Goal: Task Accomplishment & Management: Use online tool/utility

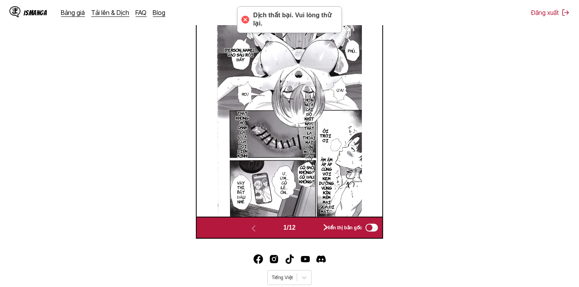
scroll to position [275, 0]
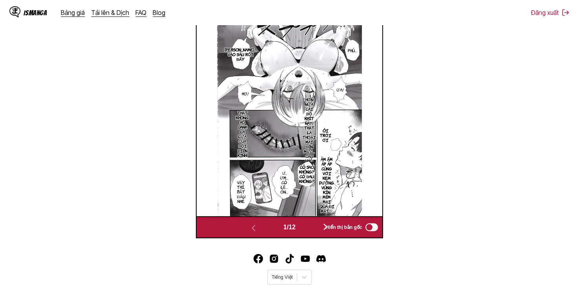
click at [312, 228] on button "button" at bounding box center [325, 227] width 47 height 11
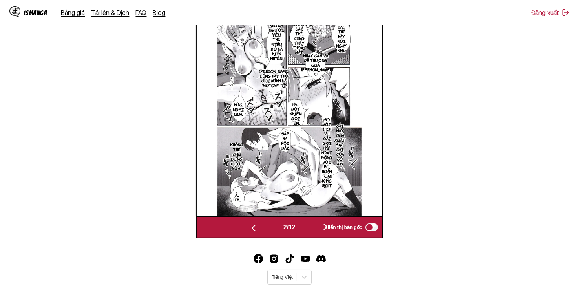
click at [312, 228] on button "button" at bounding box center [325, 227] width 47 height 11
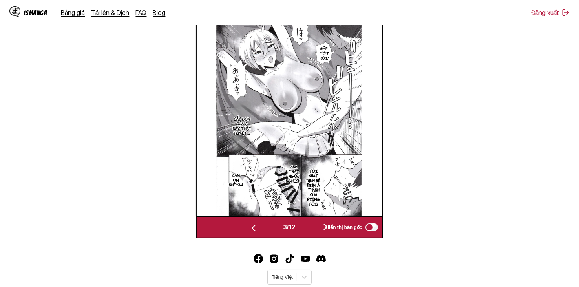
click at [312, 228] on button "button" at bounding box center [325, 227] width 47 height 11
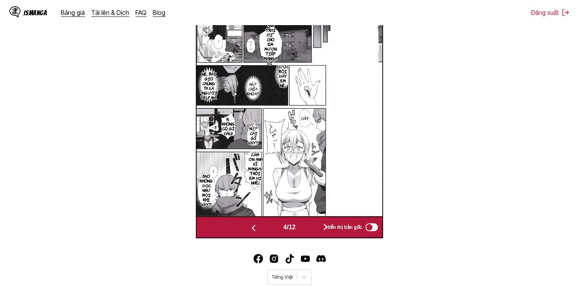
click at [312, 228] on button "button" at bounding box center [325, 227] width 47 height 11
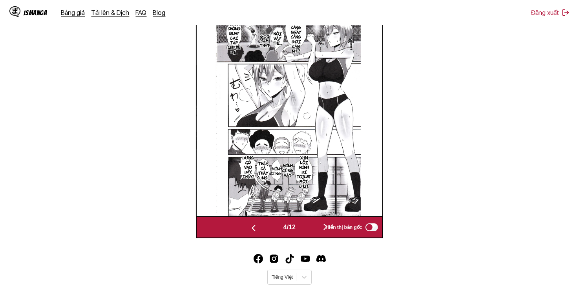
click at [312, 228] on button "button" at bounding box center [325, 227] width 47 height 11
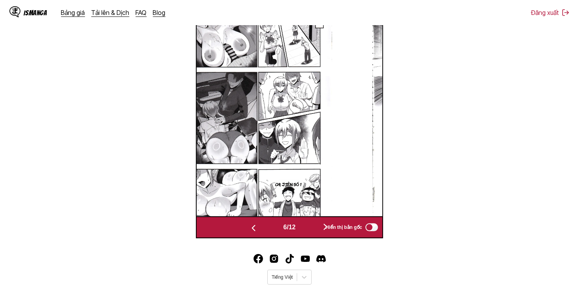
click at [312, 228] on button "button" at bounding box center [325, 227] width 47 height 11
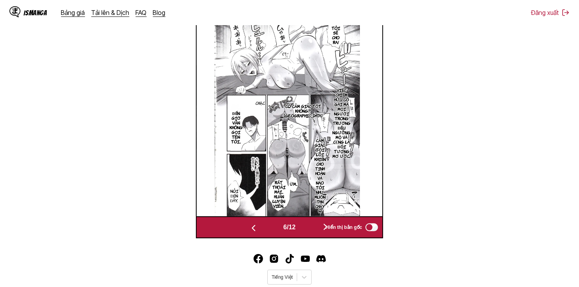
click at [312, 228] on button "button" at bounding box center [325, 227] width 47 height 11
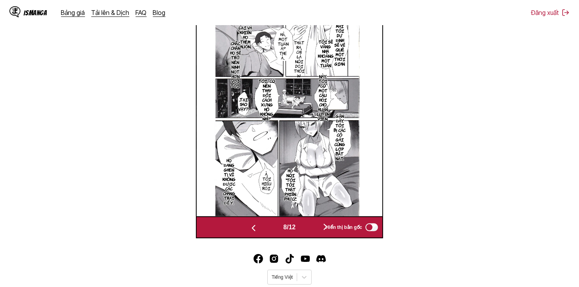
click at [312, 228] on button "button" at bounding box center [325, 227] width 47 height 11
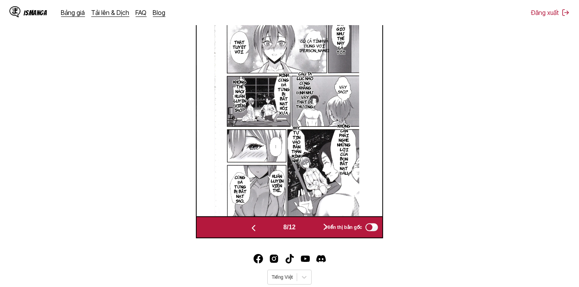
click at [312, 228] on button "button" at bounding box center [325, 227] width 47 height 11
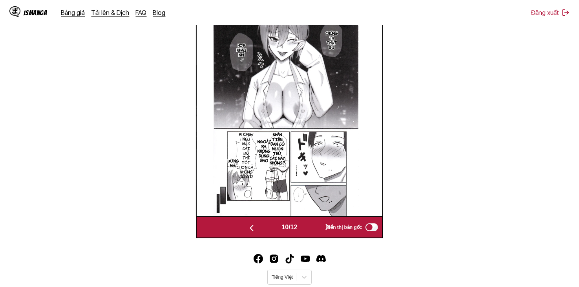
click at [312, 228] on button "button" at bounding box center [327, 227] width 47 height 11
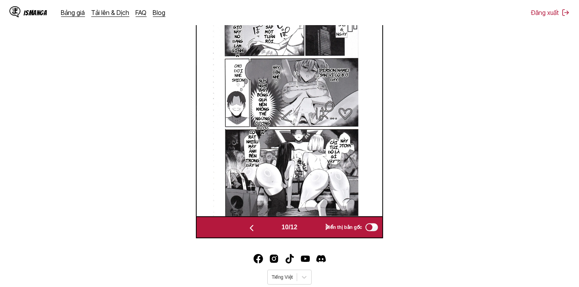
click at [312, 228] on button "button" at bounding box center [327, 227] width 47 height 11
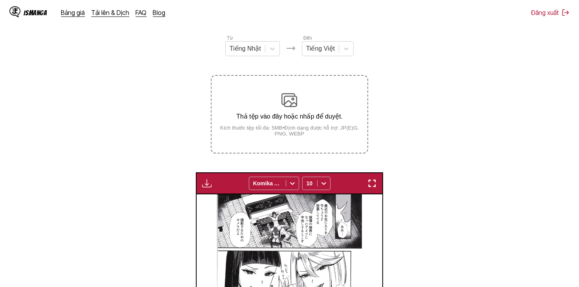
scroll to position [157, 0]
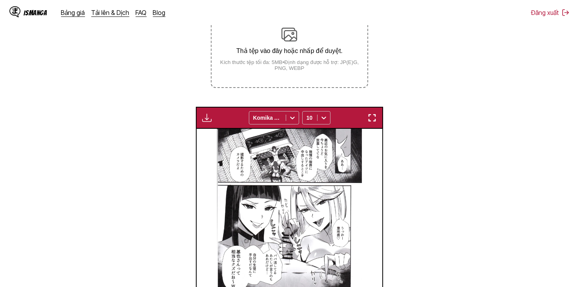
click at [208, 117] on img "button" at bounding box center [206, 117] width 9 height 9
click at [225, 140] on button "Tải xuống tất cả" at bounding box center [228, 144] width 50 height 19
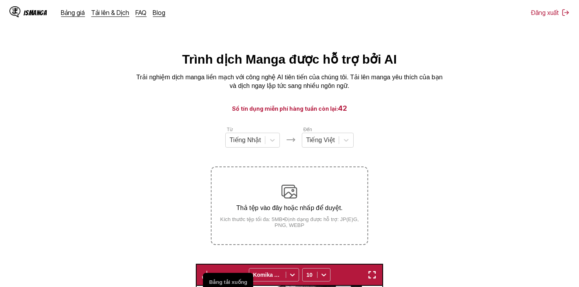
scroll to position [236, 0]
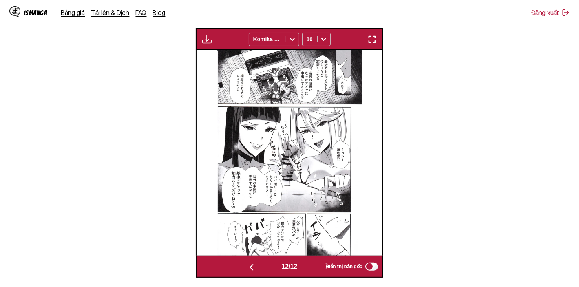
click at [433, 106] on section "Từ Tiếng Nhật Đến Tiếng Việt Thả tệp vào đây hoặc nhấp để duyệt. Kích thước tệp…" at bounding box center [289, 83] width 566 height 387
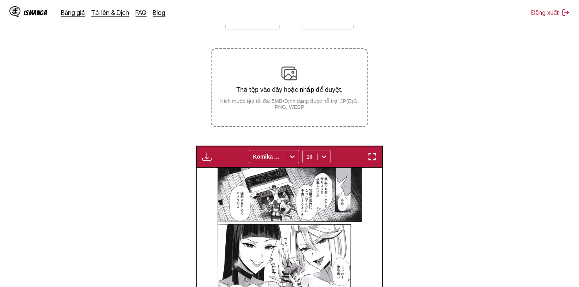
scroll to position [118, 0]
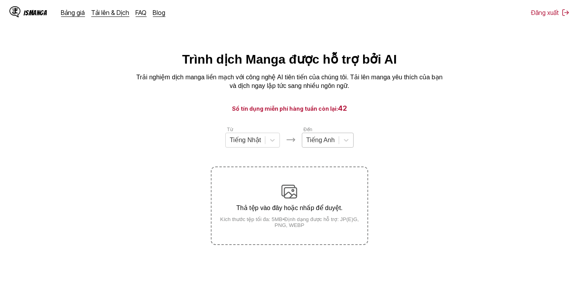
click at [328, 144] on div at bounding box center [320, 140] width 29 height 9
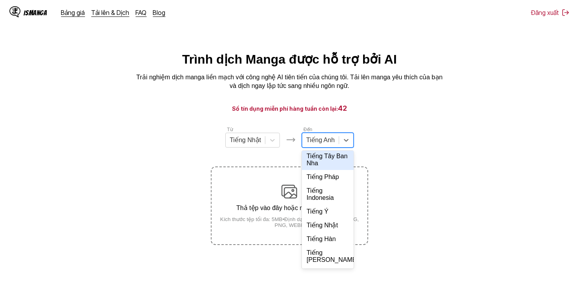
scroll to position [170, 0]
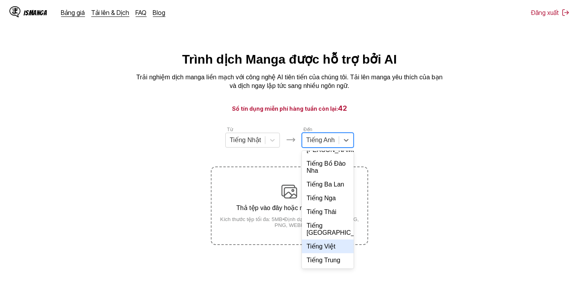
click at [332, 246] on div "Tiếng Việt" at bounding box center [328, 246] width 52 height 14
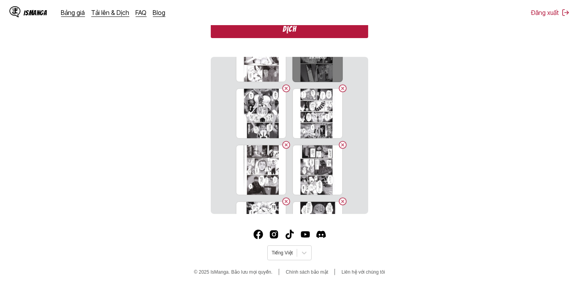
scroll to position [0, 0]
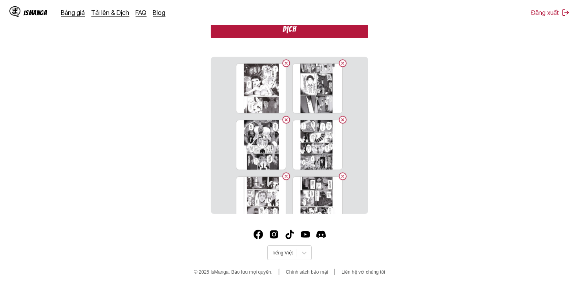
click at [323, 26] on button "Dịch" at bounding box center [289, 29] width 157 height 18
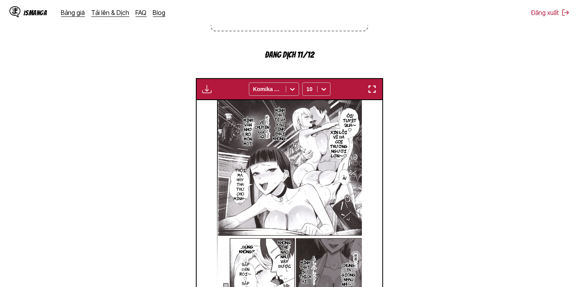
scroll to position [314, 0]
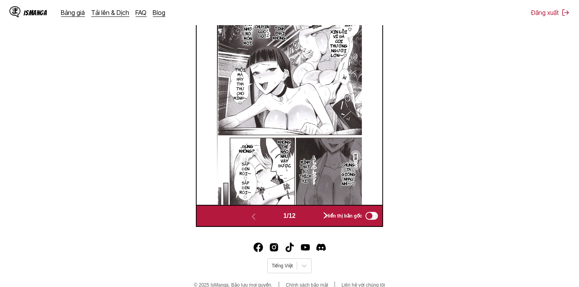
click at [305, 220] on button "button" at bounding box center [325, 215] width 47 height 11
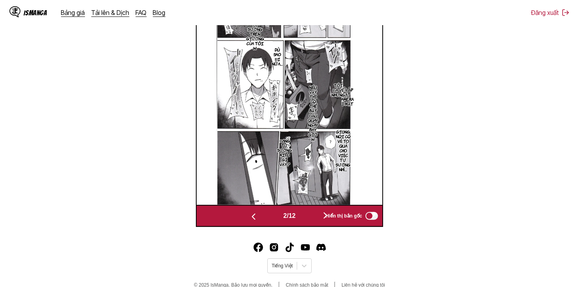
click at [305, 220] on button "button" at bounding box center [325, 215] width 47 height 11
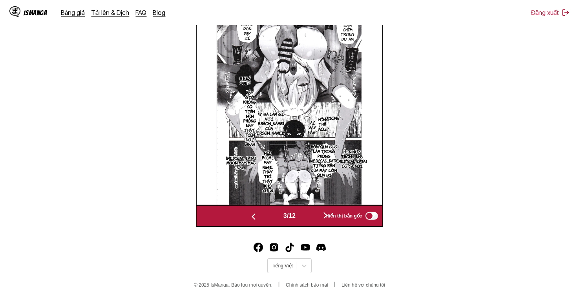
click at [305, 220] on button "button" at bounding box center [325, 215] width 47 height 11
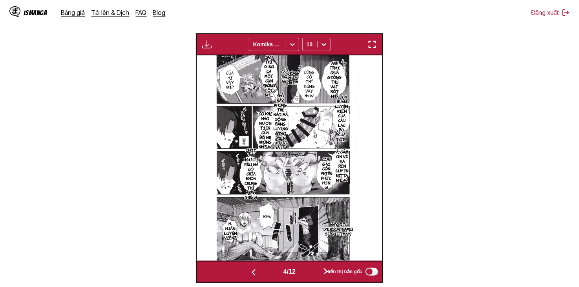
scroll to position [275, 0]
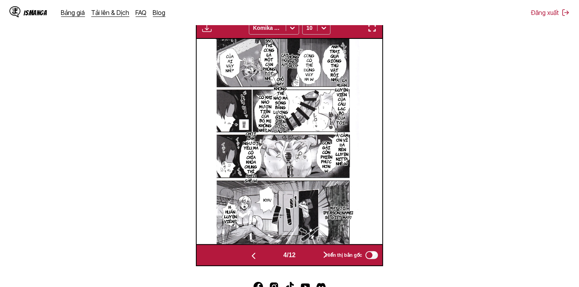
click at [310, 259] on button "button" at bounding box center [325, 255] width 47 height 11
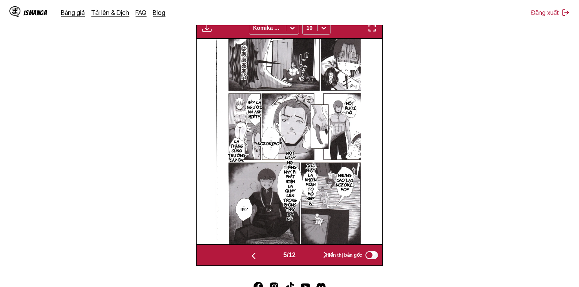
click at [310, 259] on button "button" at bounding box center [325, 255] width 47 height 11
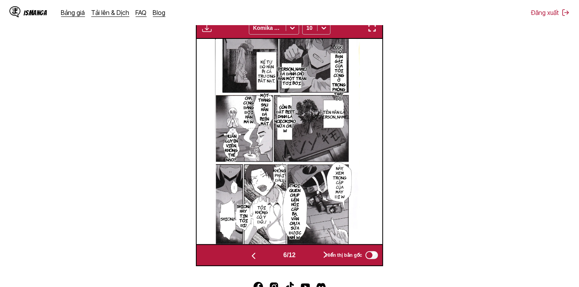
click at [310, 259] on button "button" at bounding box center [325, 255] width 47 height 11
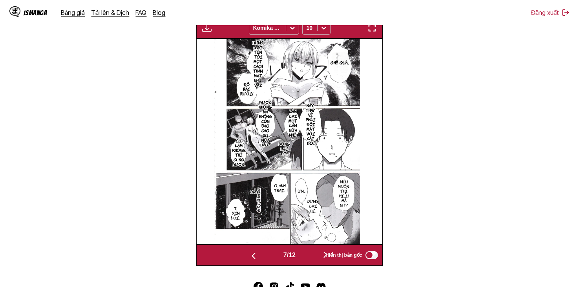
click at [310, 259] on button "button" at bounding box center [325, 255] width 47 height 11
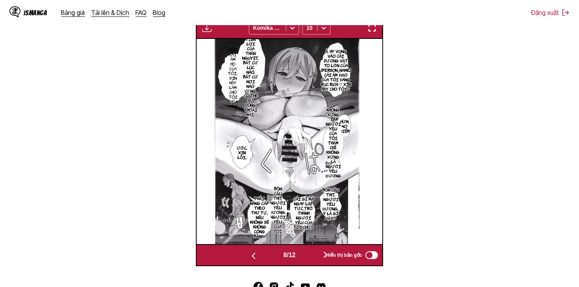
click at [310, 259] on button "button" at bounding box center [325, 255] width 47 height 11
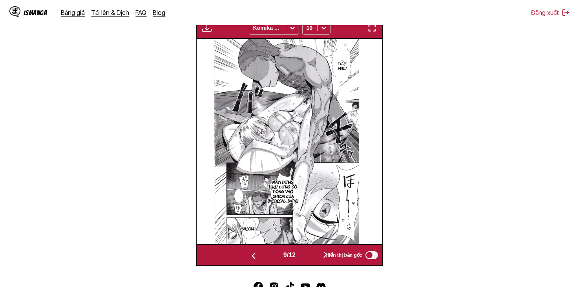
click at [310, 259] on button "button" at bounding box center [325, 255] width 47 height 11
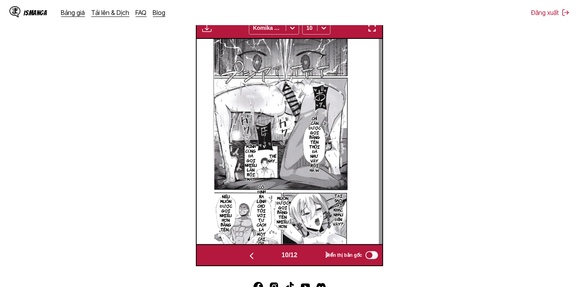
click at [310, 259] on button "button" at bounding box center [327, 255] width 47 height 11
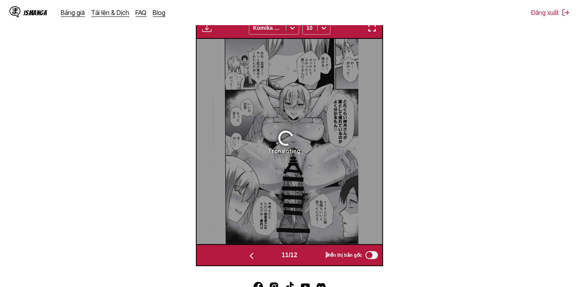
click at [310, 259] on button "button" at bounding box center [327, 255] width 47 height 11
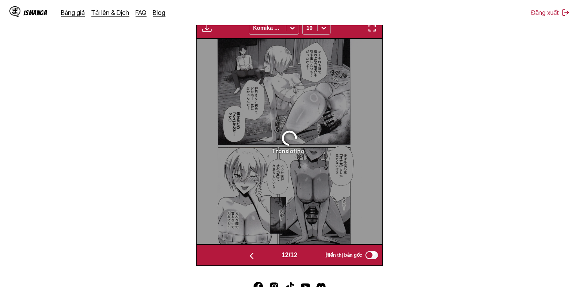
click at [268, 258] on button "button" at bounding box center [251, 255] width 47 height 11
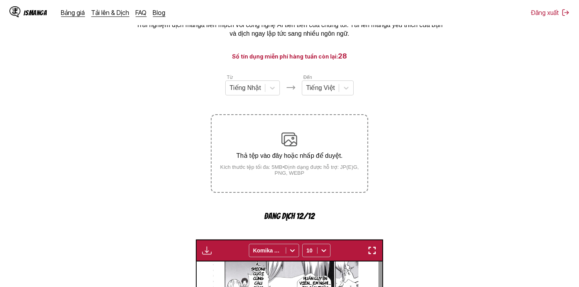
scroll to position [39, 0]
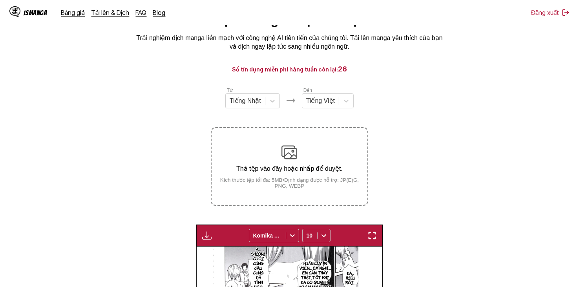
click at [210, 238] on img "button" at bounding box center [206, 235] width 9 height 9
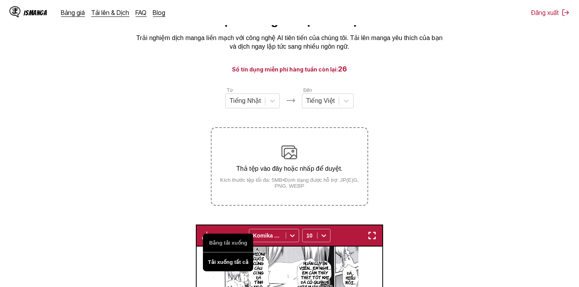
click at [219, 259] on button "Tải xuống tất cả" at bounding box center [228, 261] width 50 height 19
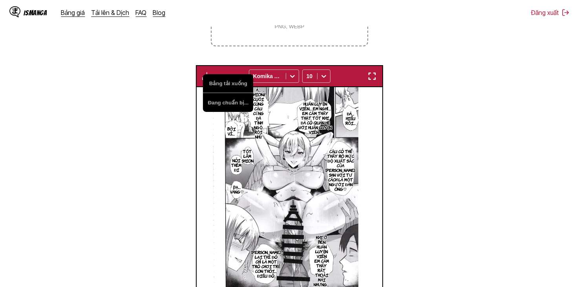
scroll to position [236, 0]
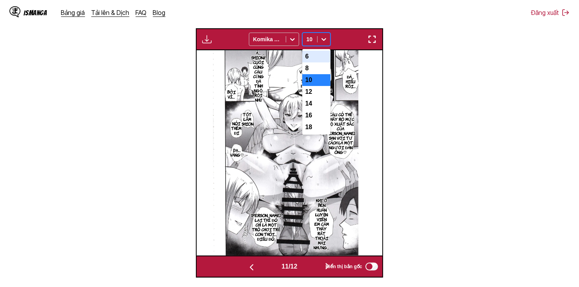
click at [321, 43] on icon at bounding box center [324, 39] width 8 height 8
click at [319, 55] on div "6" at bounding box center [316, 57] width 28 height 12
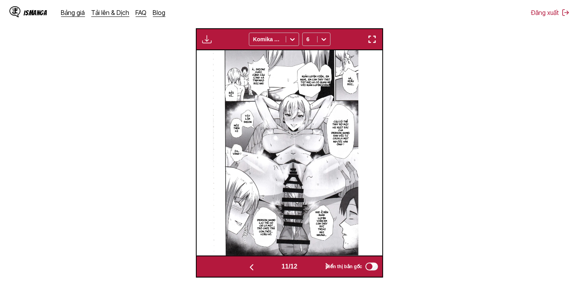
click at [322, 263] on button "button" at bounding box center [327, 266] width 47 height 11
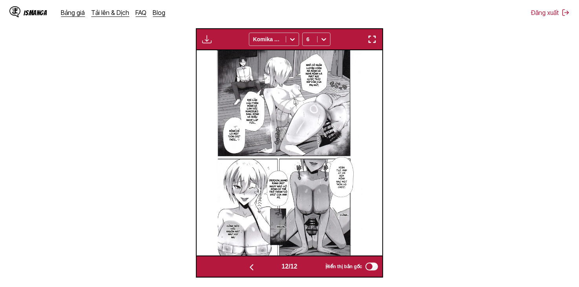
click at [323, 264] on div "Hiển thị bản gốc" at bounding box center [350, 266] width 58 height 10
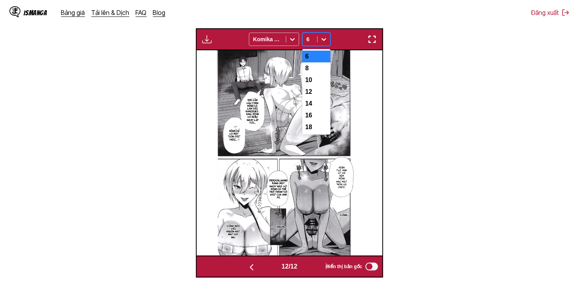
drag, startPoint x: 316, startPoint y: 39, endPoint x: 317, endPoint y: 53, distance: 14.2
click at [316, 39] on div "6" at bounding box center [310, 39] width 15 height 11
click at [317, 86] on div "10" at bounding box center [316, 80] width 28 height 12
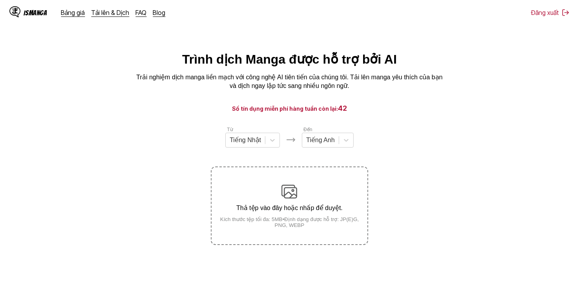
click at [339, 153] on div "Từ Tiếng Nhật Đến Tiếng Anh Thả tệp vào đây hoặc nhấp để duyệt. Kích thước tệp …" at bounding box center [289, 185] width 157 height 119
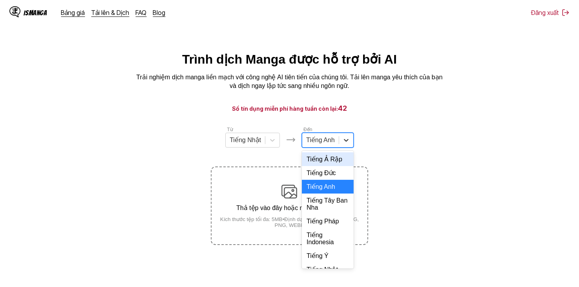
click at [339, 147] on div at bounding box center [346, 140] width 14 height 14
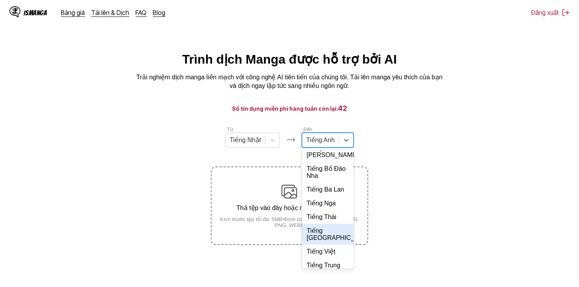
scroll to position [170, 0]
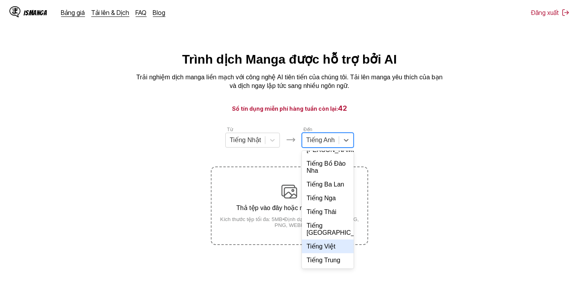
click at [333, 250] on div "Tiếng Việt" at bounding box center [328, 246] width 52 height 14
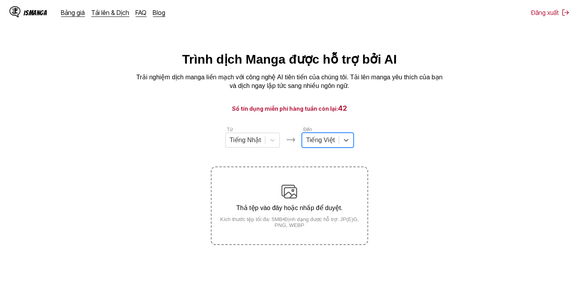
click at [362, 148] on div "Từ Tiếng Nhật Đến option Tiếng Việt, selected. Select is focused ,type to refin…" at bounding box center [289, 137] width 157 height 22
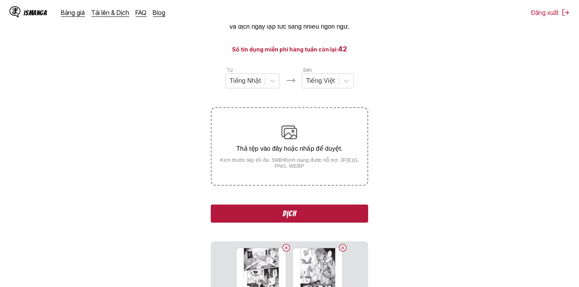
scroll to position [196, 0]
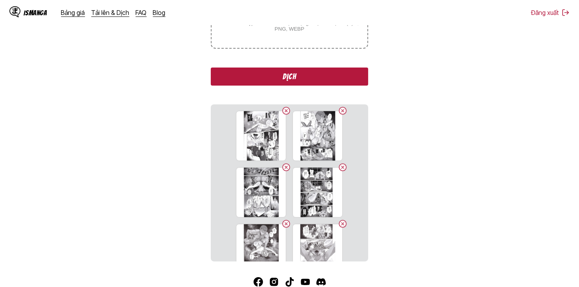
click at [343, 86] on div "Từ Tiếng Nhật Đến Tiếng Việt Thả tệp vào đây hoặc nhấp để duyệt. Kích thước tệp…" at bounding box center [289, 95] width 157 height 332
click at [347, 80] on button "Dịch" at bounding box center [289, 77] width 157 height 18
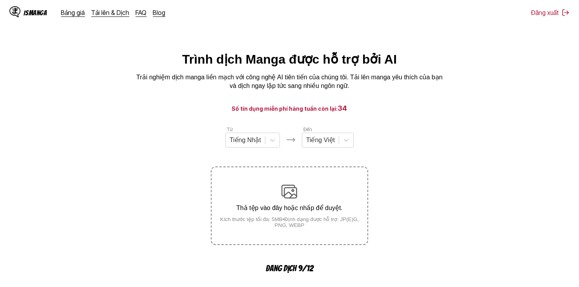
scroll to position [39, 0]
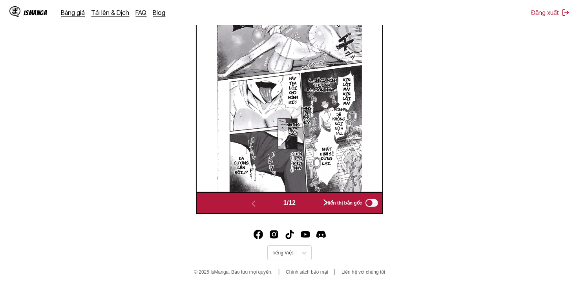
click at [321, 203] on button "button" at bounding box center [325, 202] width 47 height 11
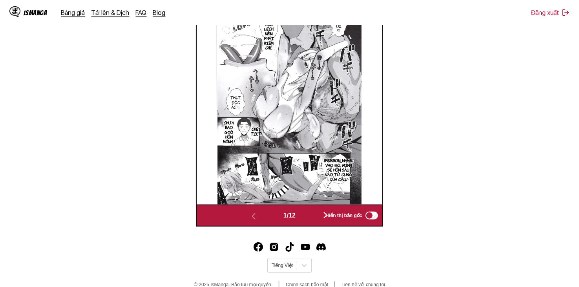
click at [321, 203] on img at bounding box center [289, 101] width 145 height 205
click at [319, 215] on button "button" at bounding box center [325, 215] width 47 height 11
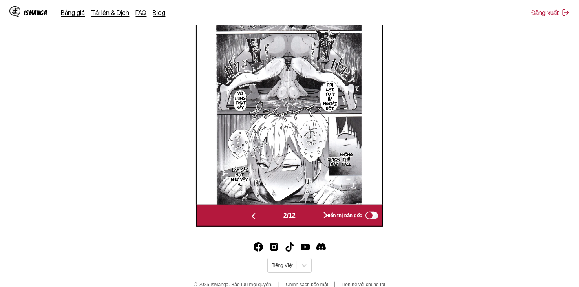
click at [319, 215] on button "button" at bounding box center [325, 215] width 47 height 11
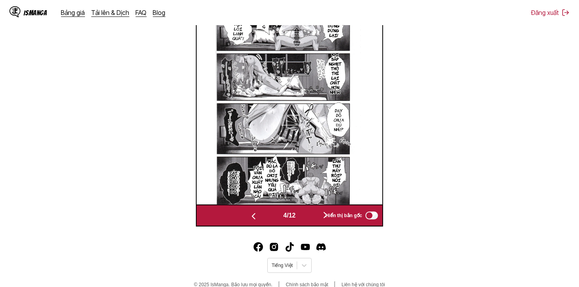
click at [319, 215] on button "button" at bounding box center [325, 215] width 47 height 11
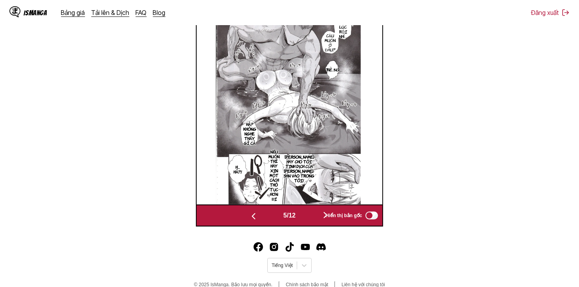
click at [266, 216] on button "button" at bounding box center [253, 215] width 47 height 11
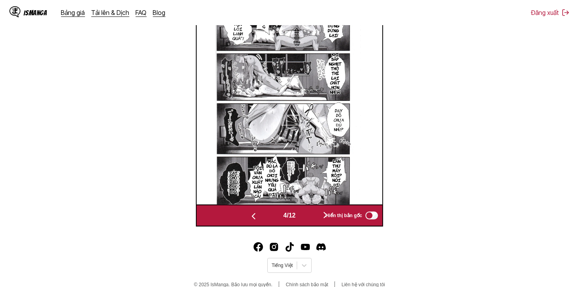
click at [266, 216] on button "button" at bounding box center [253, 215] width 47 height 11
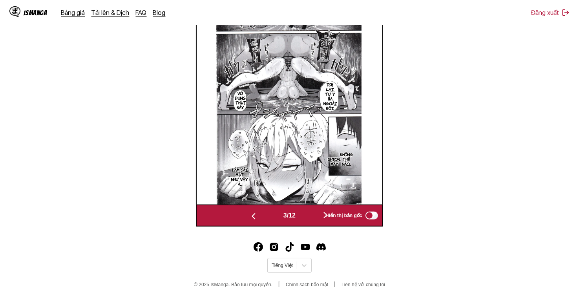
click at [308, 218] on button "button" at bounding box center [325, 215] width 47 height 11
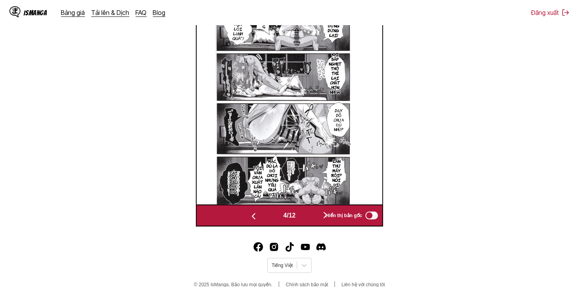
click at [308, 218] on button "button" at bounding box center [325, 215] width 47 height 11
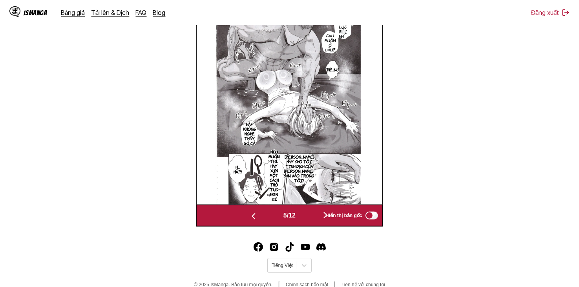
click at [308, 218] on button "button" at bounding box center [325, 215] width 47 height 11
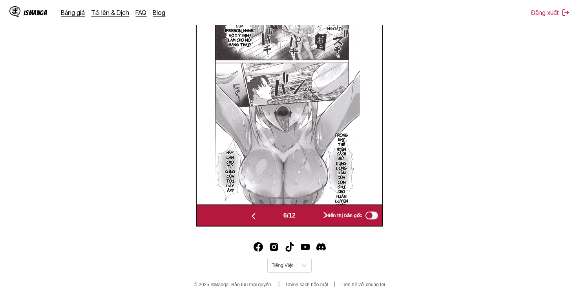
click at [308, 218] on button "button" at bounding box center [325, 215] width 47 height 11
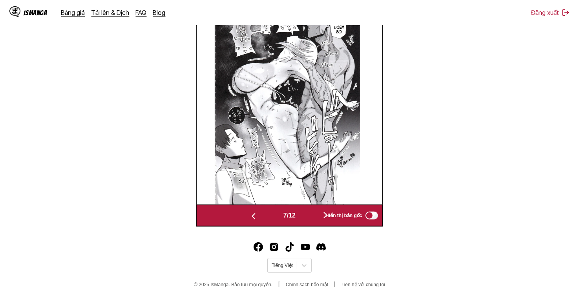
click at [308, 218] on button "button" at bounding box center [325, 215] width 47 height 11
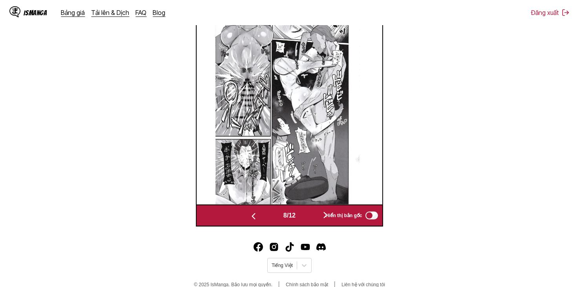
click at [272, 220] on button "button" at bounding box center [253, 215] width 47 height 11
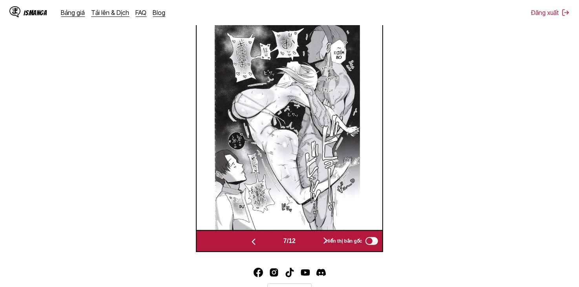
scroll to position [275, 0]
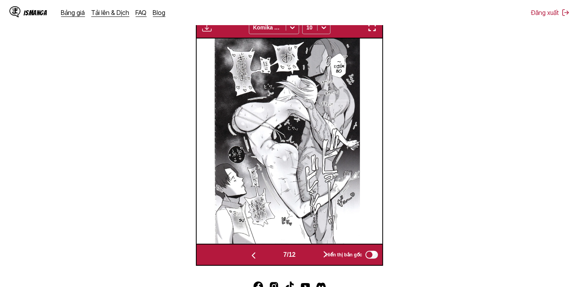
click at [312, 255] on button "button" at bounding box center [325, 254] width 47 height 11
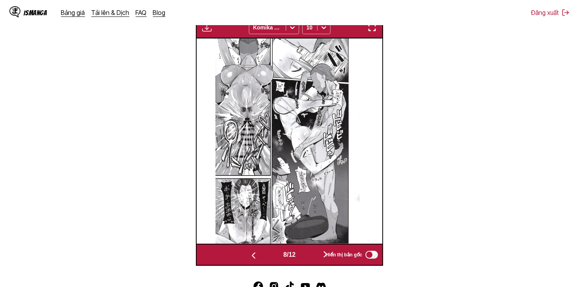
click at [312, 255] on button "button" at bounding box center [325, 254] width 47 height 11
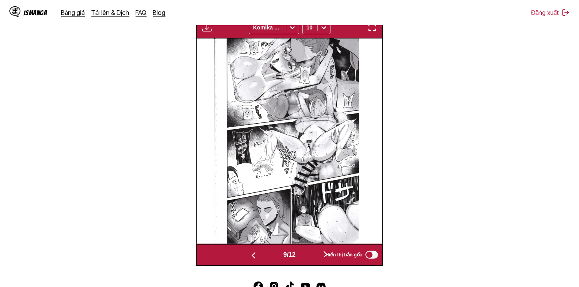
click at [312, 255] on button "button" at bounding box center [325, 254] width 47 height 11
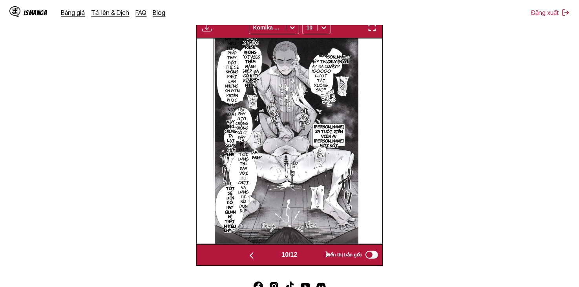
click at [312, 255] on button "button" at bounding box center [327, 254] width 47 height 11
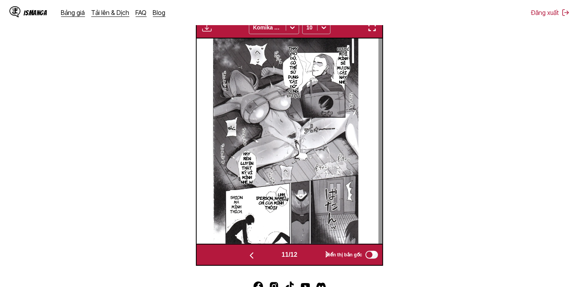
click at [312, 255] on button "button" at bounding box center [327, 254] width 47 height 11
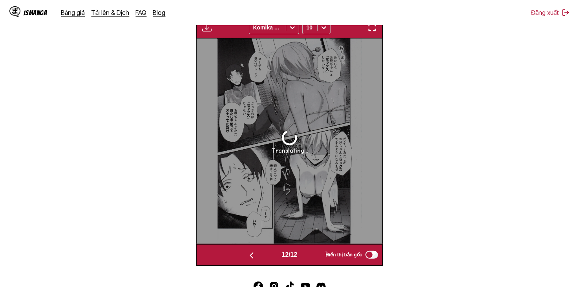
click at [281, 255] on span "12 / 12" at bounding box center [289, 254] width 16 height 7
click at [260, 256] on button "button" at bounding box center [251, 254] width 47 height 11
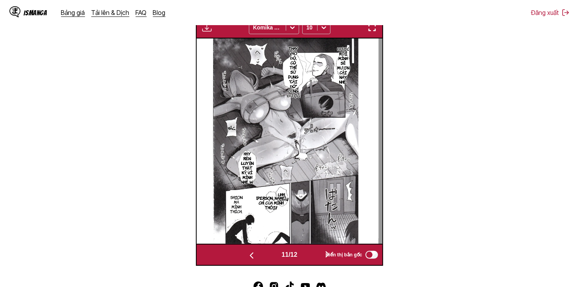
click at [261, 256] on button "button" at bounding box center [251, 254] width 47 height 11
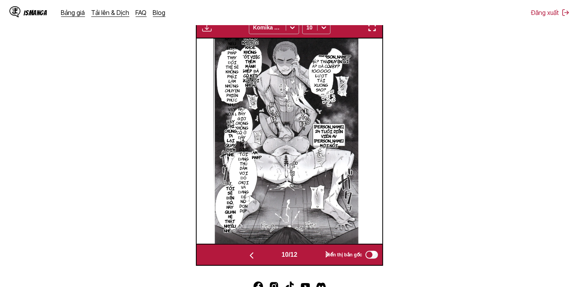
click at [264, 256] on button "button" at bounding box center [251, 254] width 47 height 11
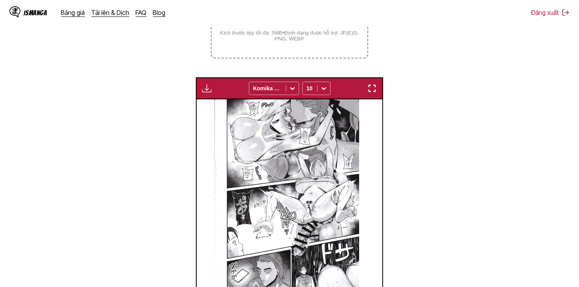
scroll to position [51, 0]
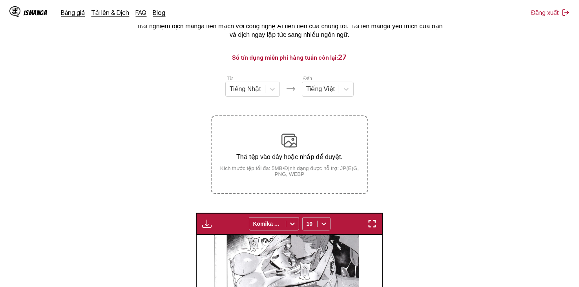
click at [206, 223] on img "button" at bounding box center [206, 223] width 9 height 9
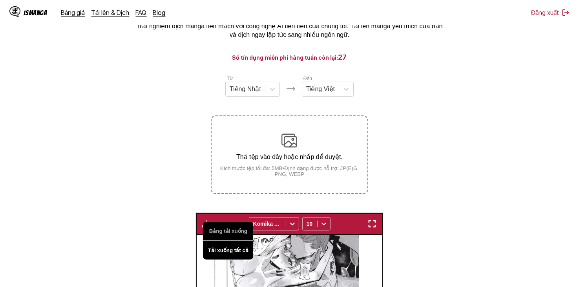
click at [234, 248] on button "Tải xuống tất cả" at bounding box center [228, 250] width 50 height 19
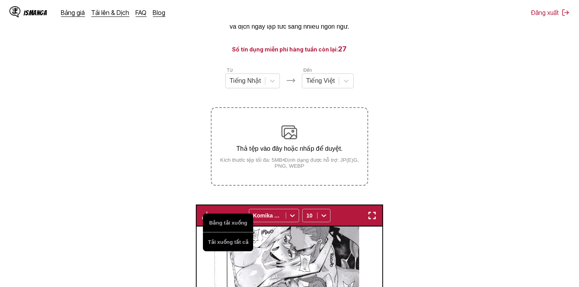
scroll to position [0, 0]
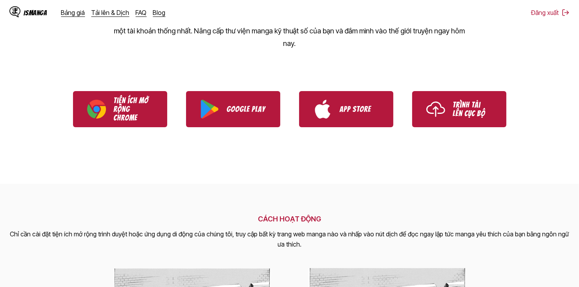
scroll to position [118, 0]
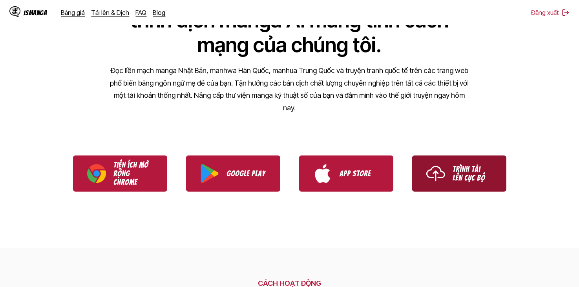
click at [479, 175] on p "Trình tải lên cục bộ" at bounding box center [472, 173] width 39 height 17
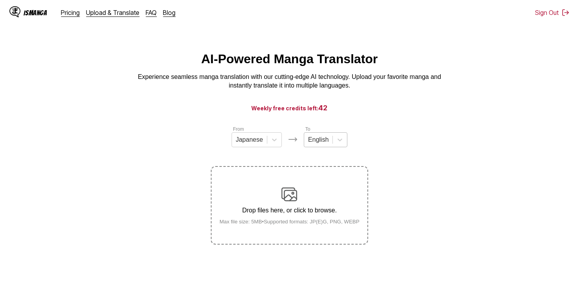
click at [328, 142] on div "English" at bounding box center [318, 140] width 28 height 12
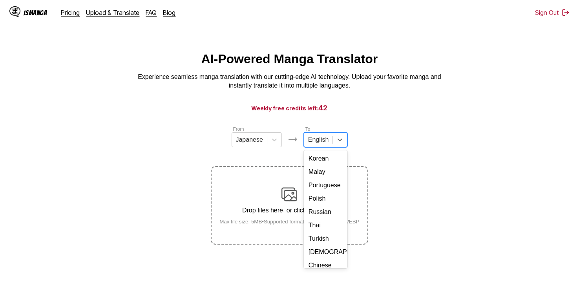
scroll to position [142, 0]
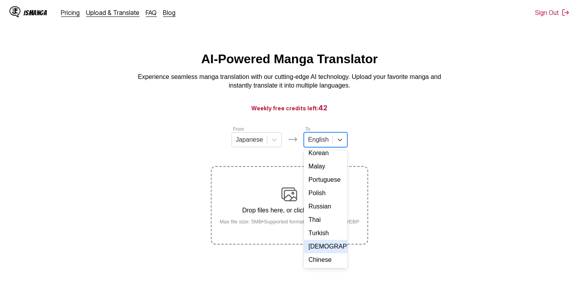
click at [325, 241] on div "[DEMOGRAPHIC_DATA]" at bounding box center [326, 246] width 44 height 13
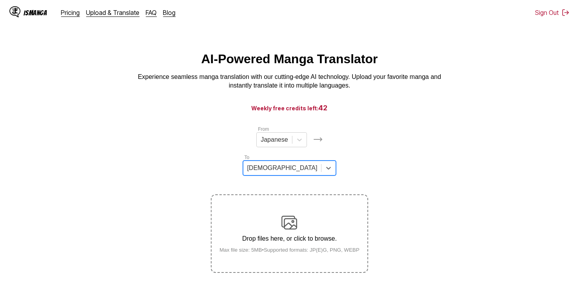
click at [362, 151] on div "From Japanese To option Vietnamese, selected. Vietnamese Drop files here, or cl…" at bounding box center [289, 199] width 157 height 148
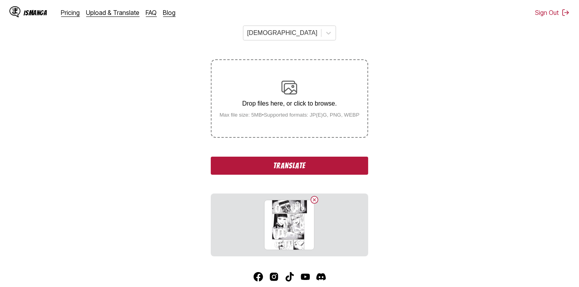
click at [312, 157] on button "Translate" at bounding box center [289, 166] width 157 height 18
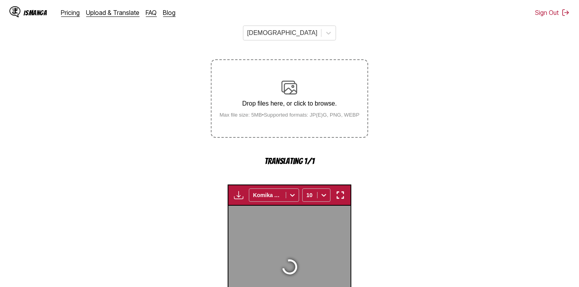
scroll to position [234, 0]
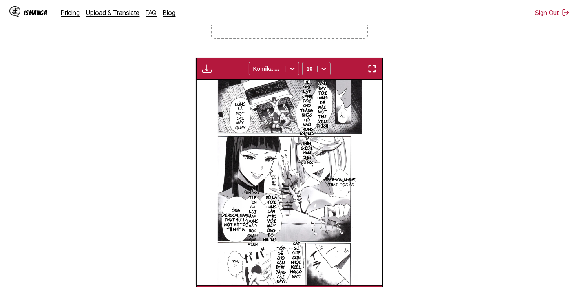
click at [318, 62] on div at bounding box center [324, 68] width 13 height 13
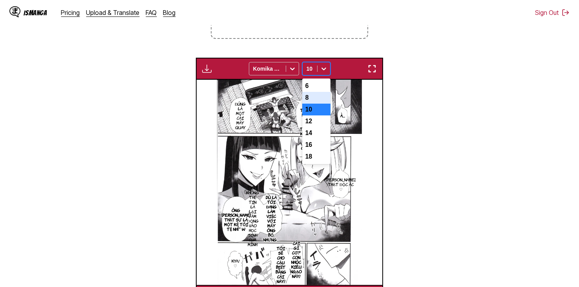
click at [319, 92] on div "8" at bounding box center [316, 98] width 28 height 12
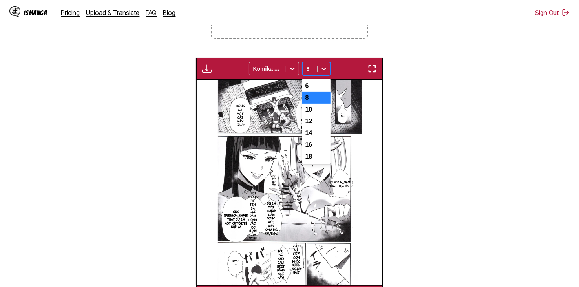
click at [323, 68] on icon at bounding box center [323, 69] width 5 height 3
click at [321, 104] on div "10" at bounding box center [316, 110] width 28 height 12
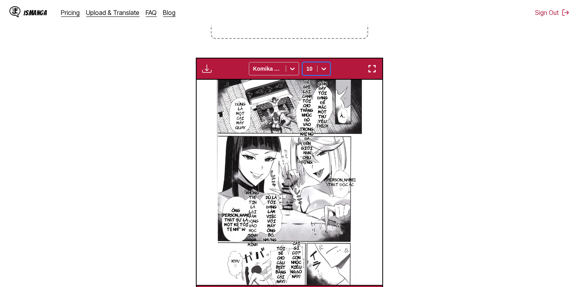
click at [204, 64] on img "button" at bounding box center [206, 68] width 9 height 9
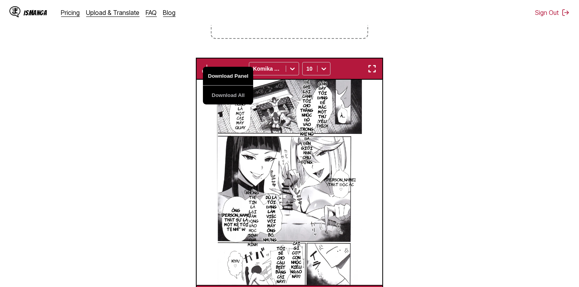
click at [218, 67] on button "Download Panel" at bounding box center [228, 76] width 50 height 19
click at [479, 86] on section "From Japanese To Vietnamese Drop files here, or click to browse. Max file size:…" at bounding box center [289, 99] width 566 height 416
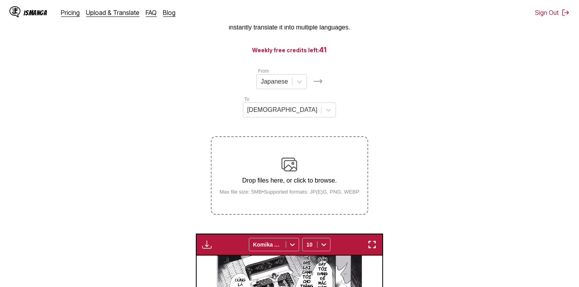
scroll to position [38, 0]
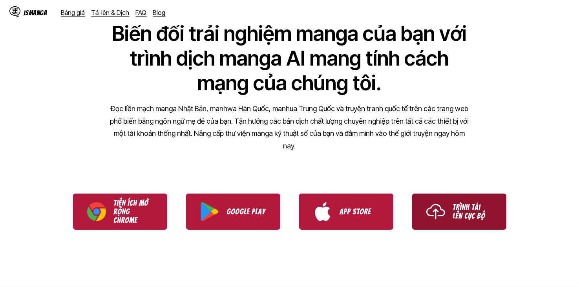
scroll to position [118, 0]
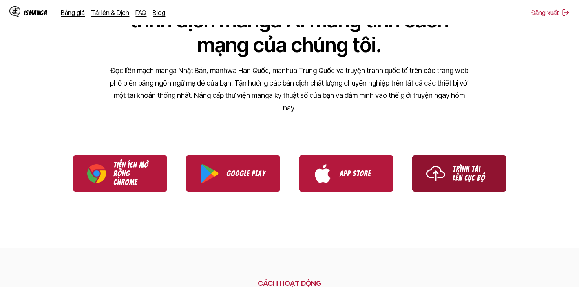
click at [453, 153] on ul "Tiện ích mở rộng Chrome Google Play App Store Trình tải lên cục bộ" at bounding box center [289, 173] width 579 height 55
click at [454, 169] on p "Trình tải lên cục bộ" at bounding box center [472, 173] width 39 height 17
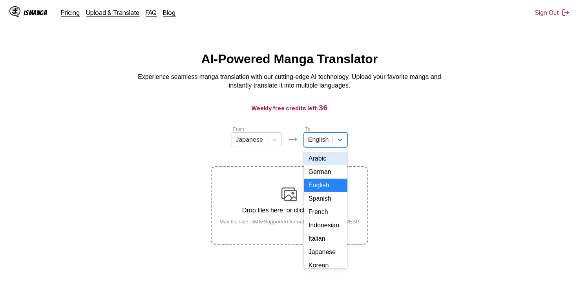
click at [323, 141] on div at bounding box center [318, 139] width 20 height 9
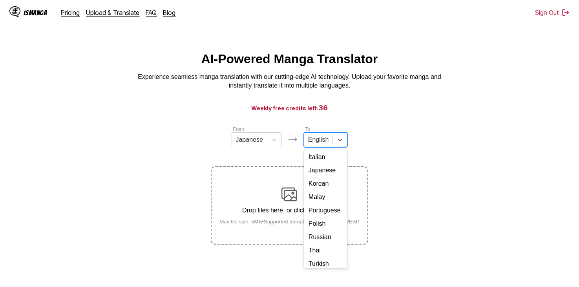
scroll to position [142, 0]
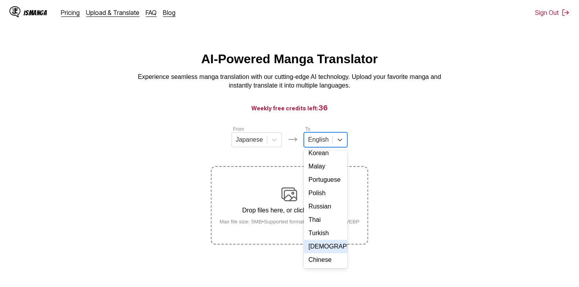
click at [329, 243] on div "[DEMOGRAPHIC_DATA]" at bounding box center [326, 246] width 44 height 13
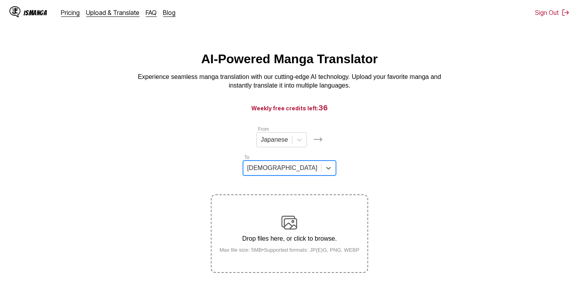
click at [422, 158] on section "From Japanese To option Vietnamese, selected. Vietnamese Drop files here, or cl…" at bounding box center [289, 199] width 566 height 148
click at [292, 147] on div at bounding box center [299, 140] width 14 height 14
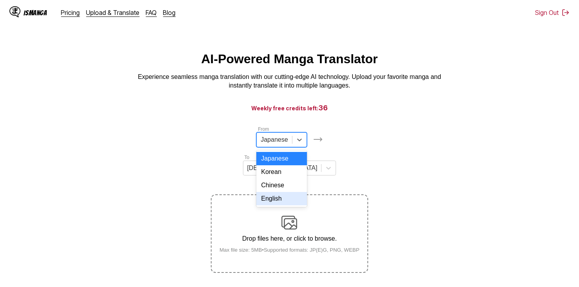
click at [258, 203] on div "English" at bounding box center [281, 198] width 50 height 13
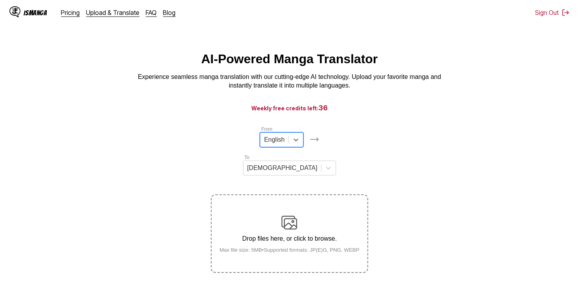
click at [330, 195] on label "Drop files here, or click to browse. Max file size: 5MB • Supported formats: JP…" at bounding box center [289, 233] width 155 height 77
click at [0, 0] on input "Drop files here, or click to browse. Max file size: 5MB • Supported formats: JP…" at bounding box center [0, 0] width 0 height 0
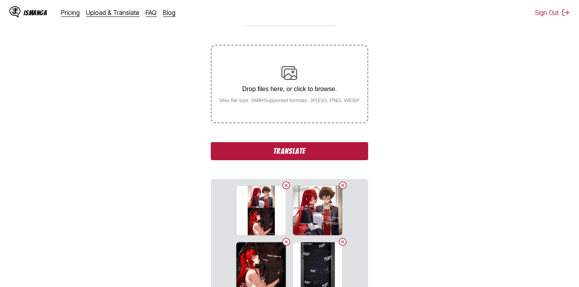
scroll to position [244, 0]
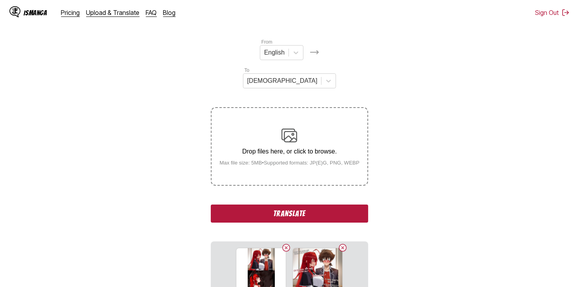
click at [325, 205] on button "Translate" at bounding box center [289, 214] width 157 height 18
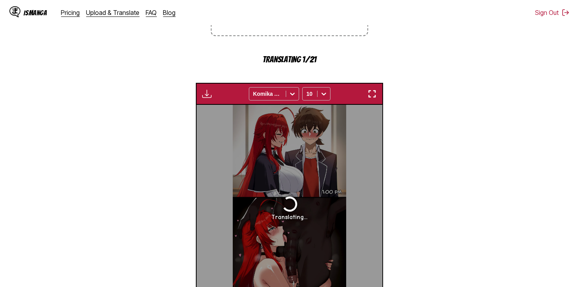
scroll to position [276, 0]
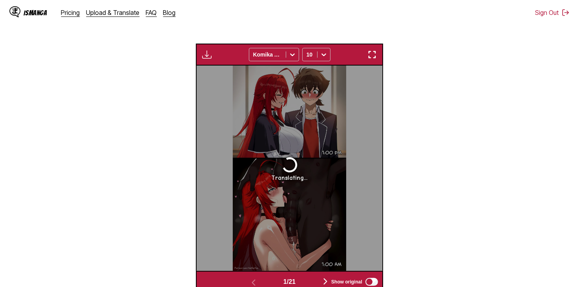
click at [317, 276] on button "button" at bounding box center [325, 281] width 47 height 11
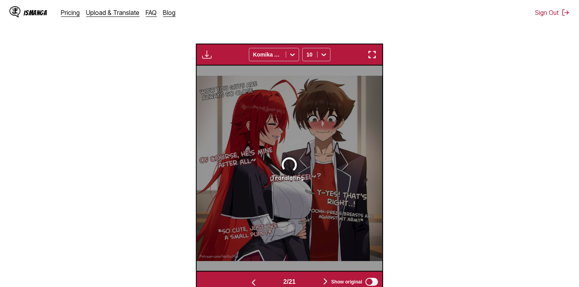
click at [263, 276] on button "button" at bounding box center [253, 281] width 47 height 11
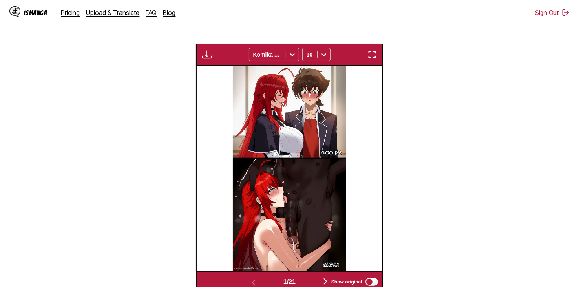
click at [312, 276] on button "button" at bounding box center [325, 281] width 47 height 11
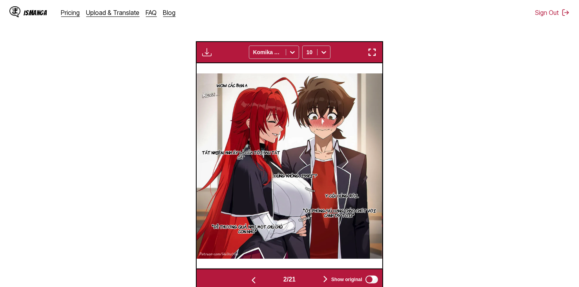
scroll to position [315, 0]
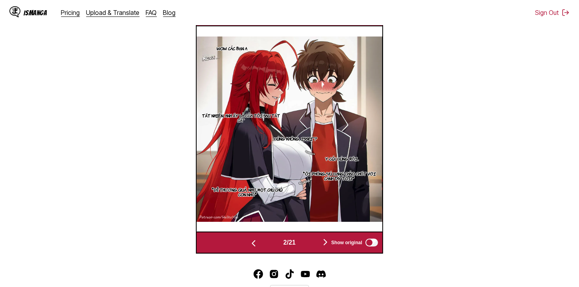
click at [265, 237] on button "button" at bounding box center [253, 242] width 47 height 11
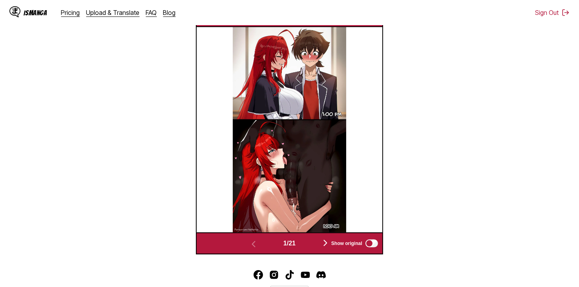
scroll to position [275, 0]
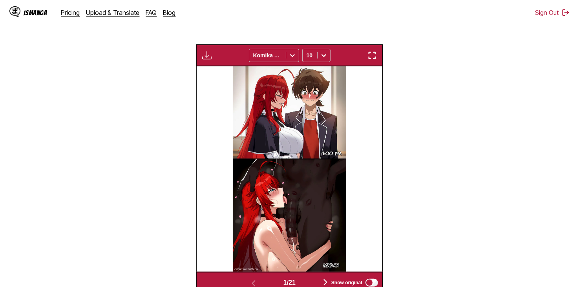
click at [308, 277] on button "button" at bounding box center [325, 282] width 47 height 11
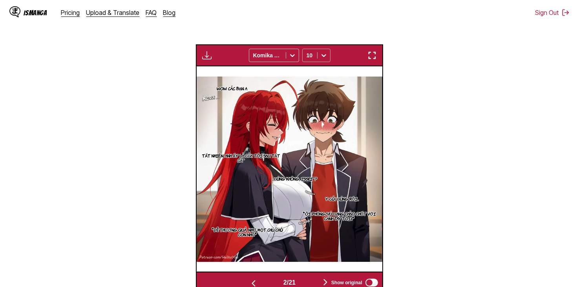
drag, startPoint x: 317, startPoint y: 24, endPoint x: 322, endPoint y: 31, distance: 8.4
click at [317, 24] on div "IsManga Pricing Upload & Translate FAQ Blog Sign Out Pricing Upload & Translate…" at bounding box center [289, 12] width 579 height 25
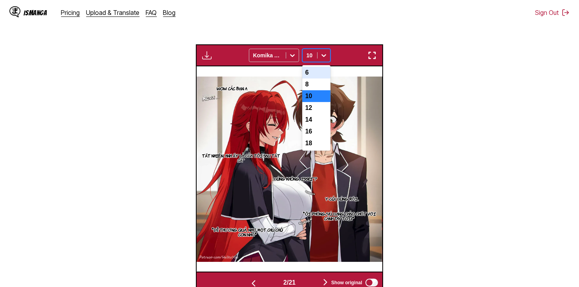
click at [322, 51] on icon at bounding box center [324, 55] width 8 height 8
click at [318, 102] on div "12" at bounding box center [316, 108] width 28 height 12
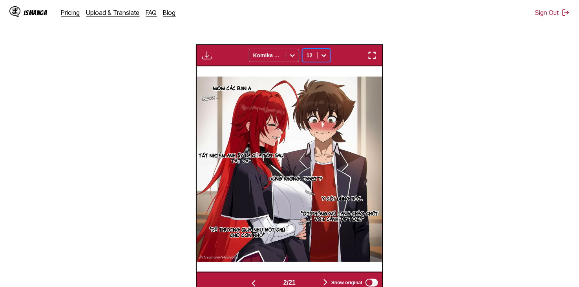
click at [273, 51] on div at bounding box center [267, 55] width 29 height 8
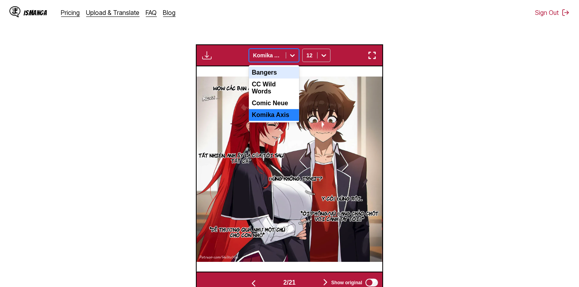
click at [279, 67] on div "Bangers" at bounding box center [274, 73] width 50 height 12
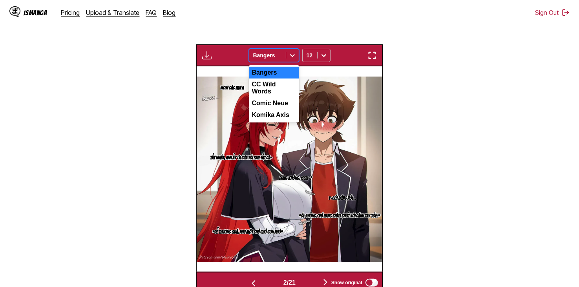
click at [279, 50] on div "Bangers" at bounding box center [267, 55] width 37 height 11
click at [279, 97] on div "Comic Neue" at bounding box center [274, 103] width 50 height 12
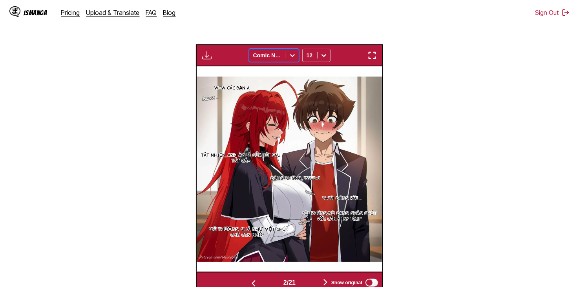
click at [279, 51] on div at bounding box center [267, 55] width 29 height 8
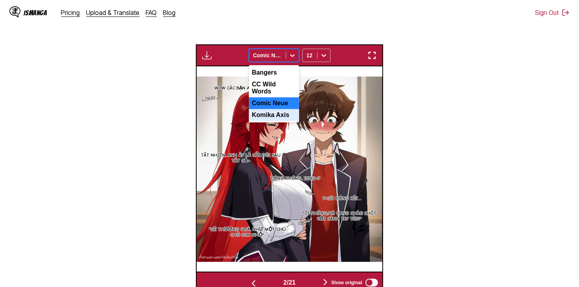
click at [282, 109] on div "Komika Axis" at bounding box center [274, 115] width 50 height 12
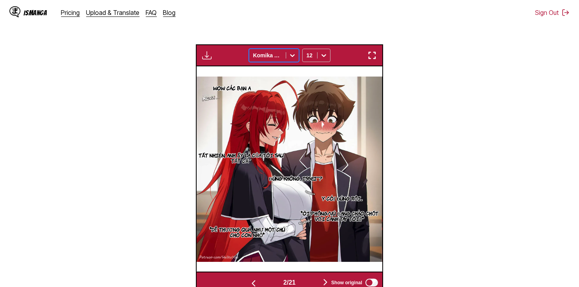
click at [273, 51] on div at bounding box center [267, 55] width 29 height 8
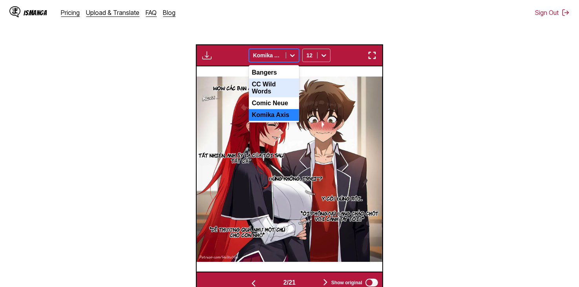
click at [280, 79] on div "CC Wild Words" at bounding box center [274, 88] width 50 height 19
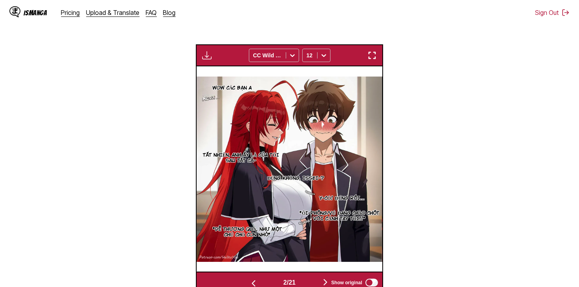
click at [282, 44] on div "Waiting for translations to be done... CC Wild Words 12" at bounding box center [289, 55] width 187 height 22
click at [283, 50] on div "CC Wild Words" at bounding box center [267, 55] width 37 height 11
click at [328, 77] on img at bounding box center [289, 169] width 185 height 185
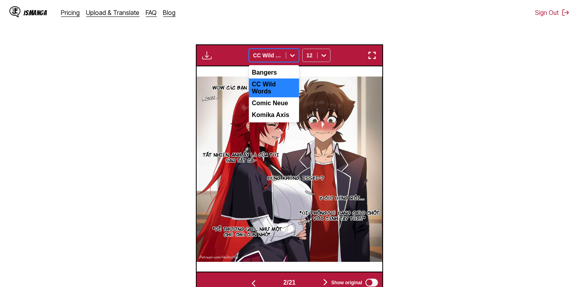
click at [287, 49] on div at bounding box center [292, 55] width 13 height 13
click at [281, 109] on div "Komika Axis" at bounding box center [274, 115] width 50 height 12
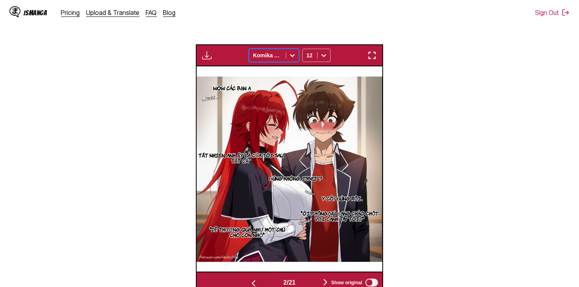
click at [276, 44] on div "Waiting for translations to be done... option Komika Axis, selected. Komika Axi…" at bounding box center [289, 55] width 187 height 22
click at [276, 44] on div "Waiting for translations to be done... Komika Axis 12" at bounding box center [289, 55] width 187 height 22
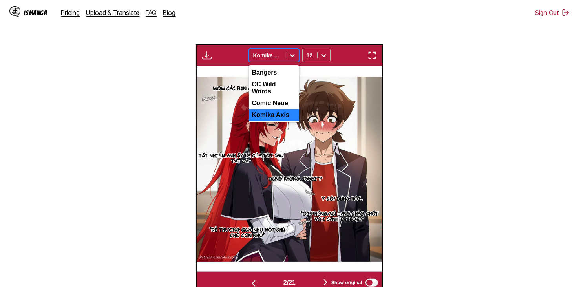
click at [280, 51] on div at bounding box center [267, 55] width 29 height 8
click at [279, 79] on div "CC Wild Words" at bounding box center [274, 88] width 50 height 19
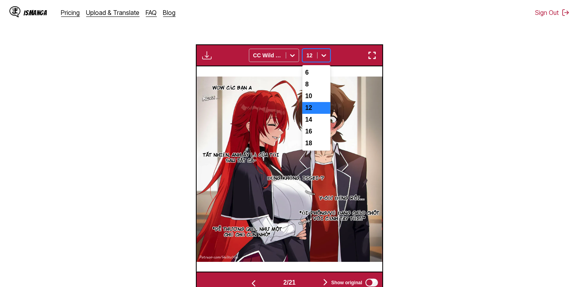
click at [313, 50] on div "12" at bounding box center [310, 55] width 15 height 11
click at [319, 114] on div "14" at bounding box center [316, 120] width 28 height 12
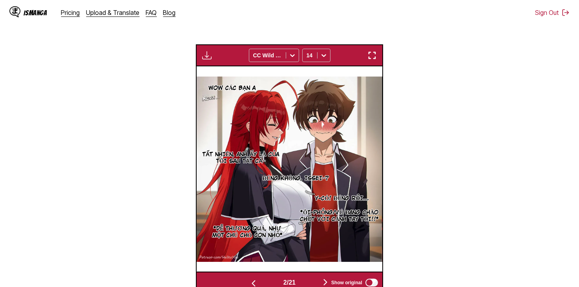
click at [259, 277] on button "button" at bounding box center [253, 282] width 47 height 11
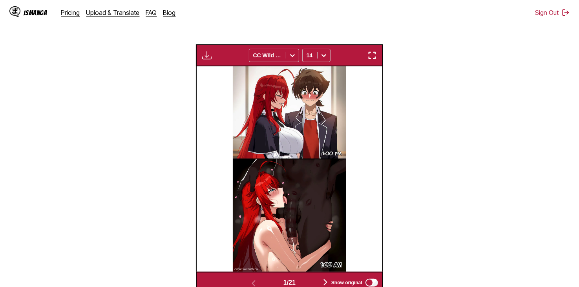
click at [299, 277] on div "1 / 21" at bounding box center [289, 282] width 119 height 11
click at [317, 277] on button "button" at bounding box center [325, 282] width 47 height 11
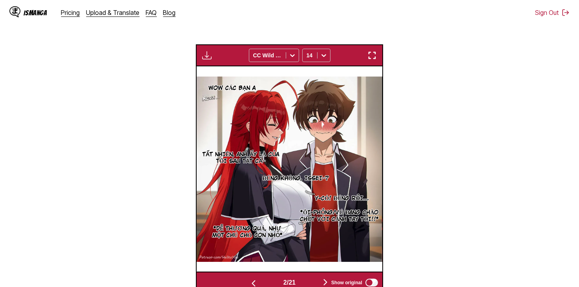
click at [322, 277] on button "button" at bounding box center [325, 282] width 47 height 11
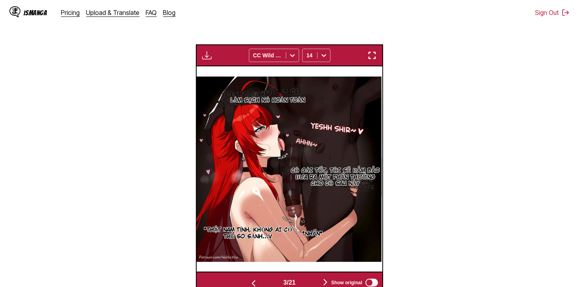
click at [322, 277] on button "button" at bounding box center [325, 282] width 47 height 11
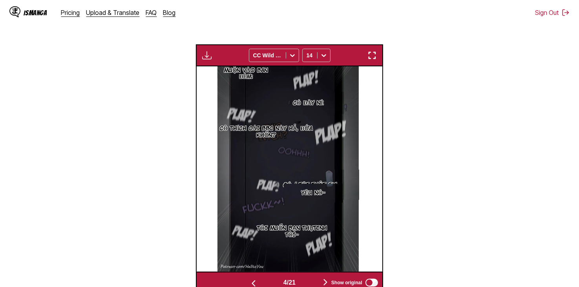
click at [322, 277] on button "button" at bounding box center [325, 282] width 47 height 11
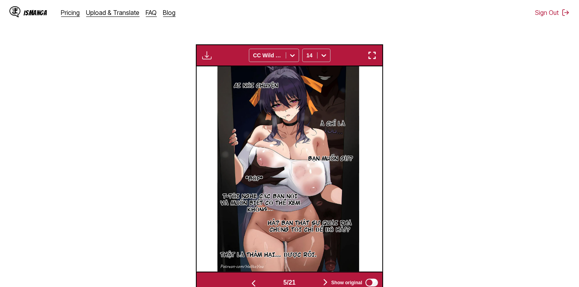
click at [323, 278] on img "button" at bounding box center [325, 282] width 9 height 9
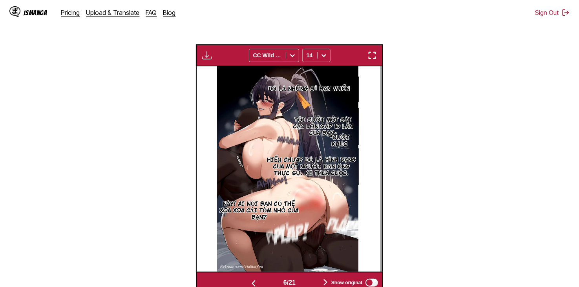
drag, startPoint x: 312, startPoint y: 31, endPoint x: 315, endPoint y: 35, distance: 4.8
click at [313, 51] on div at bounding box center [310, 55] width 7 height 8
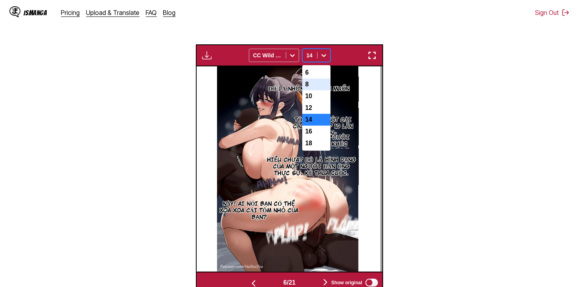
click at [319, 79] on div "8" at bounding box center [316, 85] width 28 height 12
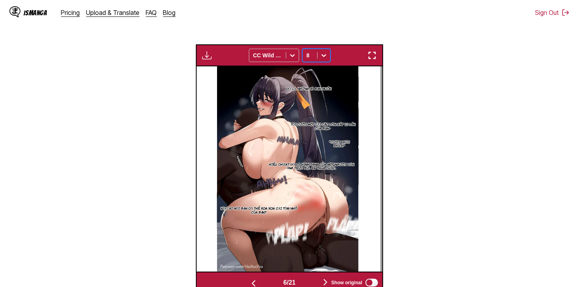
click at [320, 51] on icon at bounding box center [324, 55] width 8 height 8
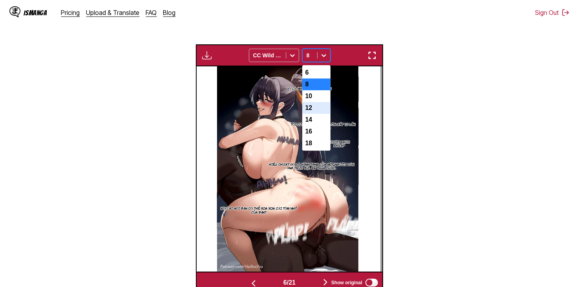
click at [312, 102] on div "12" at bounding box center [316, 108] width 28 height 12
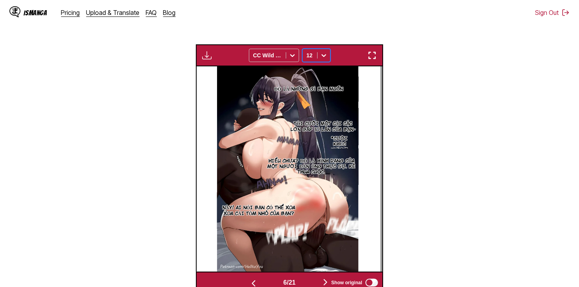
click at [318, 49] on div at bounding box center [324, 55] width 13 height 13
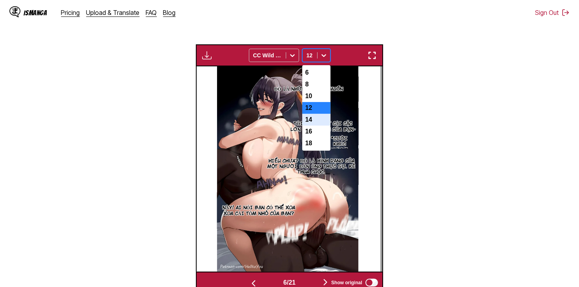
click at [314, 114] on div "14" at bounding box center [316, 120] width 28 height 12
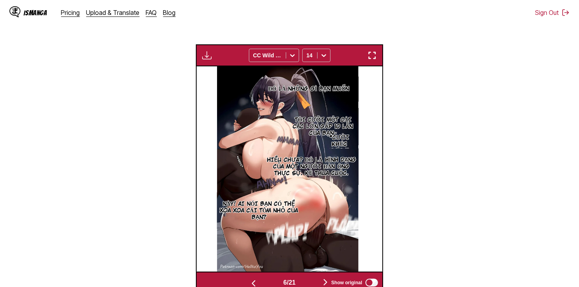
click at [261, 277] on button "button" at bounding box center [253, 282] width 47 height 11
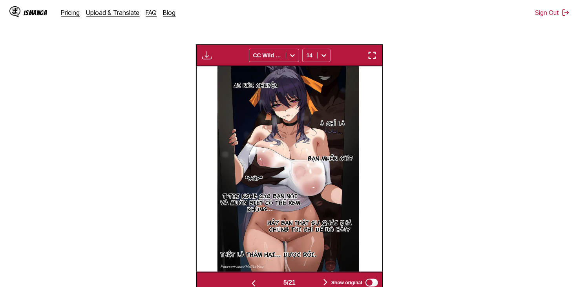
click at [303, 277] on div "5 / 21" at bounding box center [289, 282] width 119 height 11
click at [313, 277] on button "button" at bounding box center [325, 282] width 47 height 11
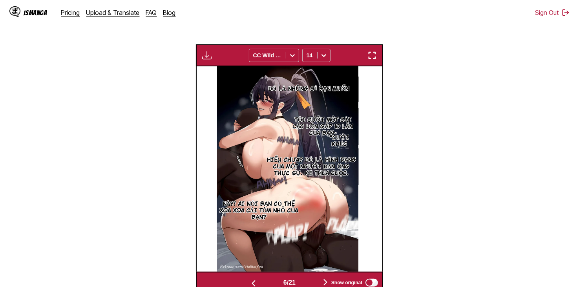
click at [313, 277] on button "button" at bounding box center [325, 282] width 47 height 11
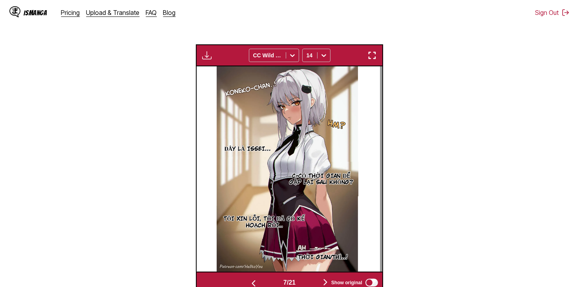
click at [313, 277] on button "button" at bounding box center [325, 282] width 47 height 11
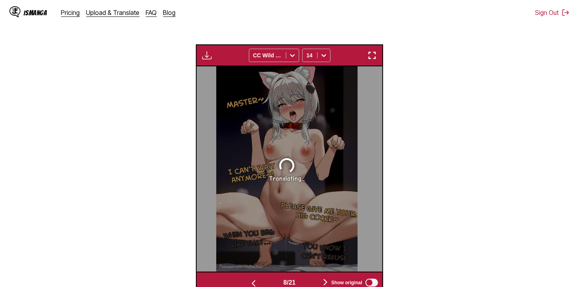
click at [313, 277] on button "button" at bounding box center [325, 282] width 47 height 11
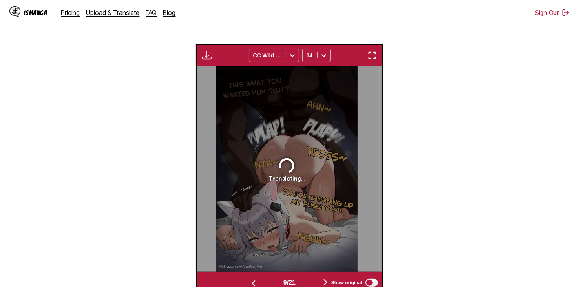
click at [313, 277] on button "button" at bounding box center [325, 282] width 47 height 11
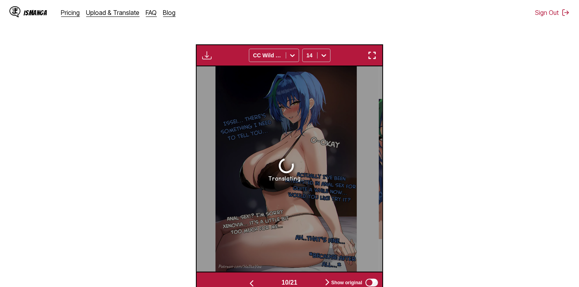
click at [313, 277] on button "button" at bounding box center [327, 282] width 47 height 11
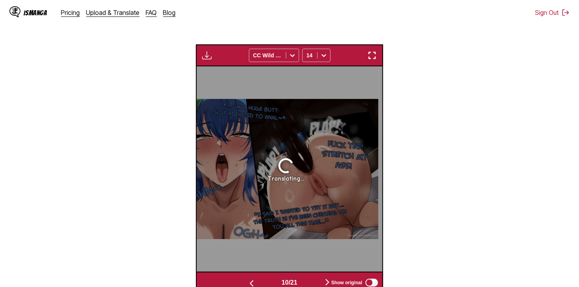
click at [313, 277] on button "button" at bounding box center [327, 282] width 47 height 11
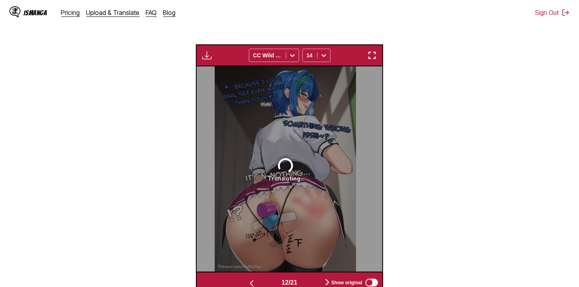
click at [313, 277] on button "button" at bounding box center [327, 282] width 47 height 11
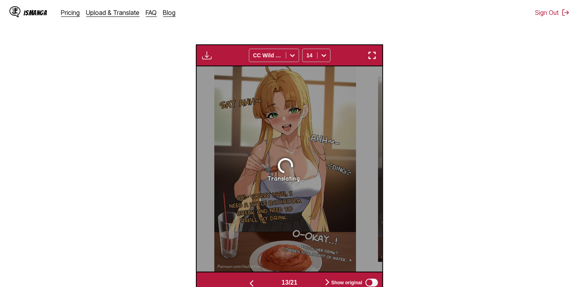
click at [265, 277] on button "button" at bounding box center [251, 282] width 47 height 11
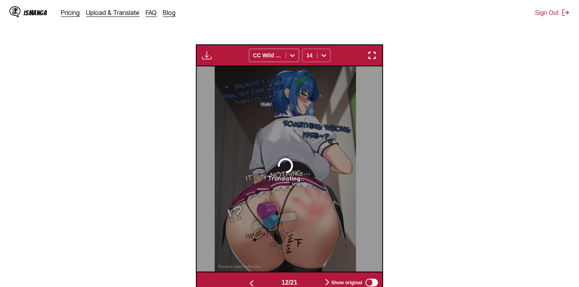
click at [313, 50] on div "14" at bounding box center [310, 55] width 15 height 11
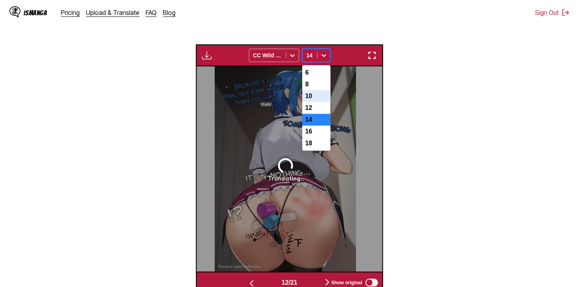
click at [310, 90] on div "10" at bounding box center [316, 96] width 28 height 12
click at [318, 49] on div at bounding box center [324, 55] width 13 height 13
click at [313, 114] on div "14" at bounding box center [316, 120] width 28 height 12
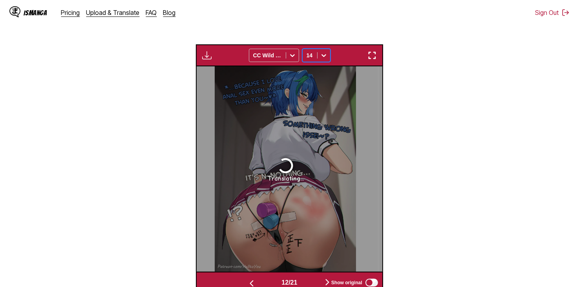
click at [270, 277] on button "button" at bounding box center [251, 282] width 47 height 11
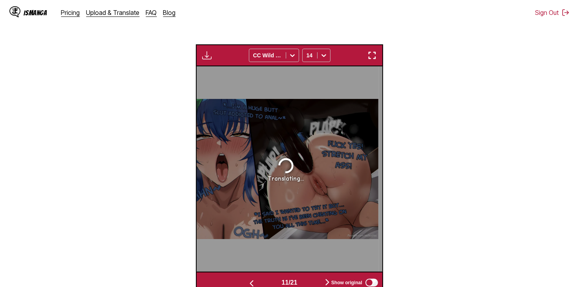
click at [270, 277] on button "button" at bounding box center [251, 282] width 47 height 11
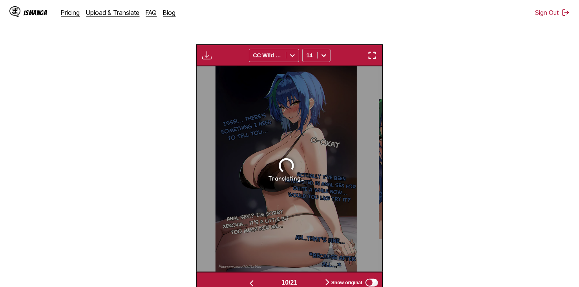
click at [270, 277] on button "button" at bounding box center [251, 282] width 47 height 11
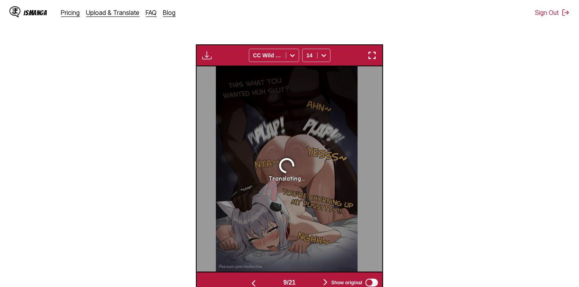
click at [270, 277] on button "button" at bounding box center [253, 282] width 47 height 11
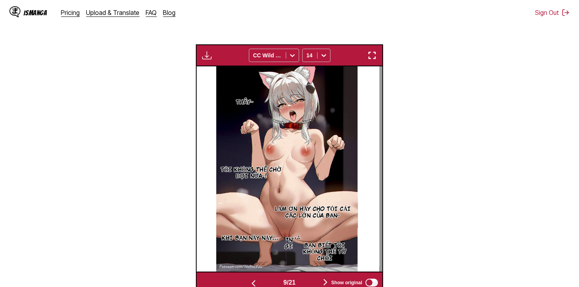
click at [270, 277] on button "button" at bounding box center [253, 282] width 47 height 11
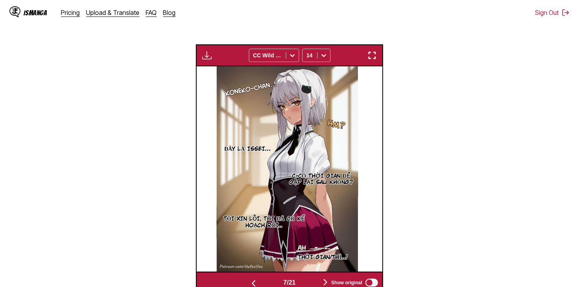
click at [314, 277] on button "button" at bounding box center [325, 282] width 47 height 11
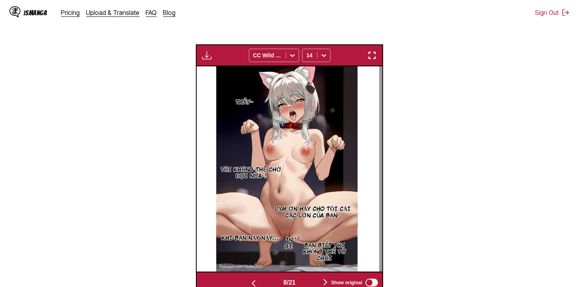
click at [314, 277] on button "button" at bounding box center [325, 282] width 47 height 11
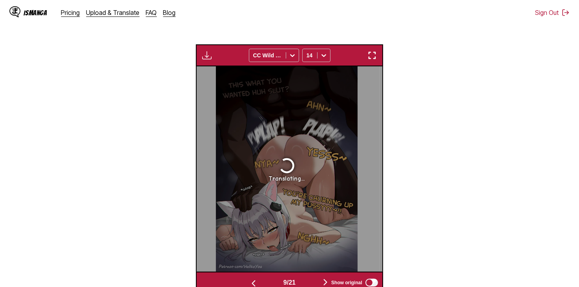
click at [314, 277] on button "button" at bounding box center [325, 282] width 47 height 11
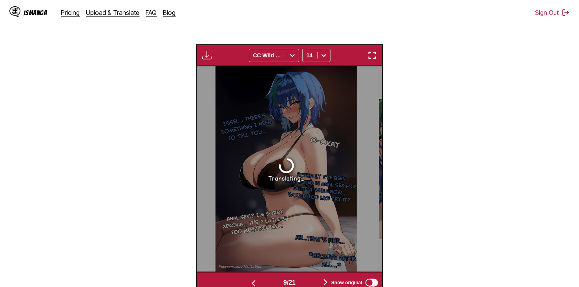
click at [314, 277] on button "button" at bounding box center [325, 282] width 47 height 11
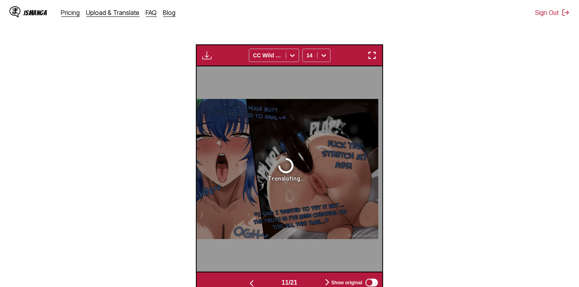
click at [314, 277] on button "button" at bounding box center [327, 282] width 47 height 11
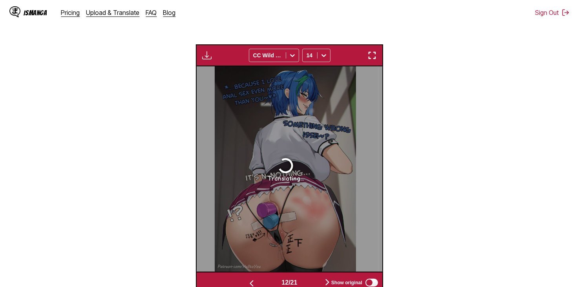
click at [314, 277] on button "button" at bounding box center [327, 282] width 47 height 11
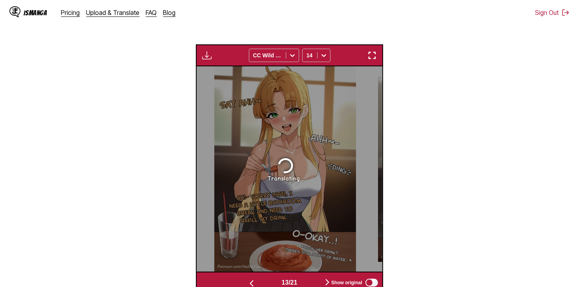
click at [314, 277] on button "button" at bounding box center [327, 282] width 47 height 11
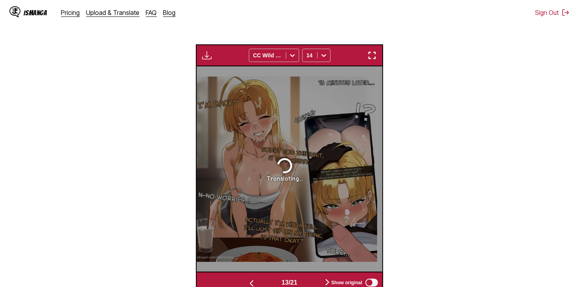
click at [314, 277] on button "button" at bounding box center [327, 282] width 47 height 11
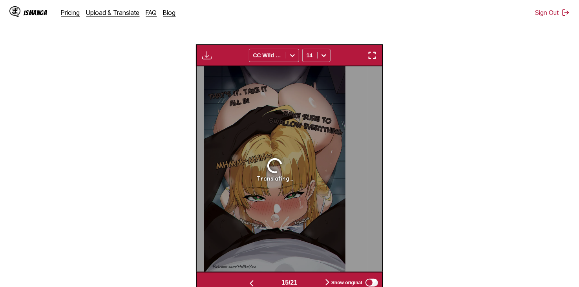
click at [314, 277] on button "button" at bounding box center [327, 282] width 47 height 11
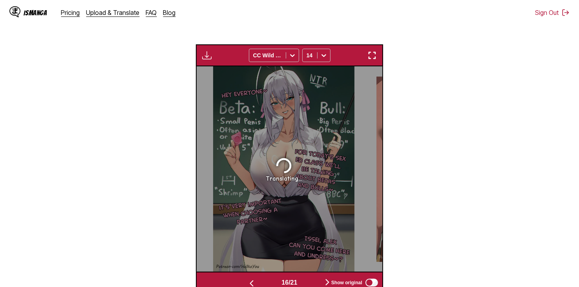
click at [314, 277] on button "button" at bounding box center [327, 282] width 47 height 11
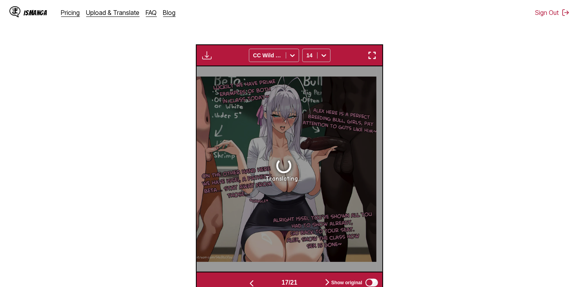
click at [314, 277] on button "button" at bounding box center [327, 282] width 47 height 11
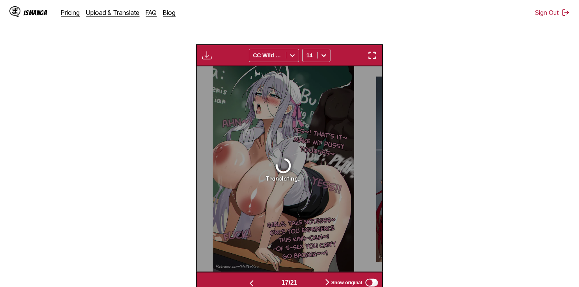
click at [314, 277] on button "button" at bounding box center [327, 282] width 47 height 11
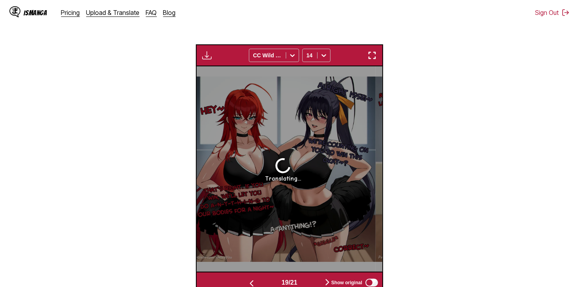
click at [314, 277] on button "button" at bounding box center [327, 282] width 47 height 11
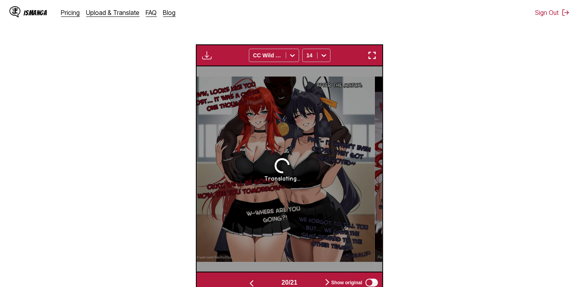
click at [314, 277] on button "button" at bounding box center [327, 282] width 47 height 11
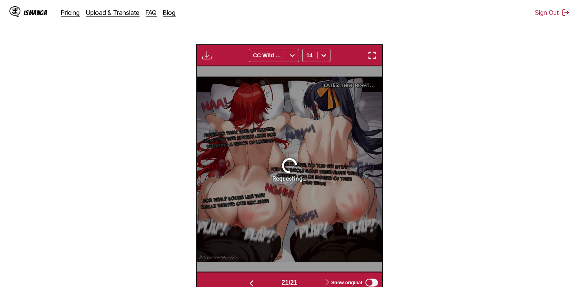
click at [269, 277] on button "button" at bounding box center [251, 282] width 47 height 11
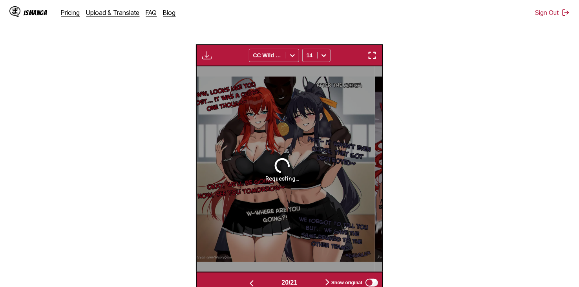
click at [269, 277] on button "button" at bounding box center [251, 282] width 47 height 11
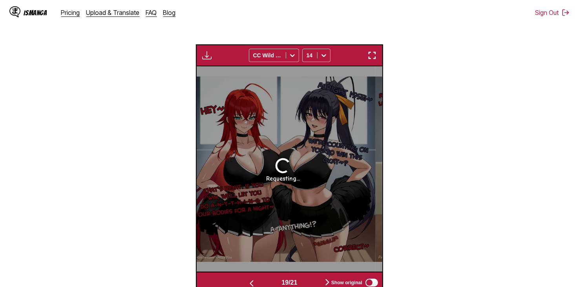
click at [269, 277] on button "button" at bounding box center [251, 282] width 47 height 11
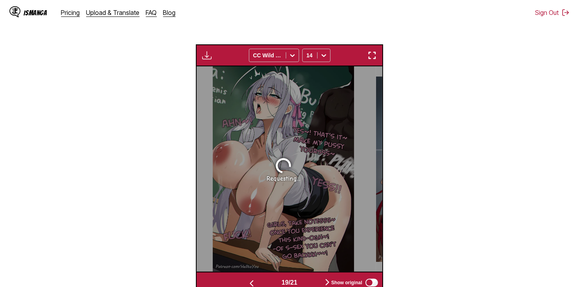
click at [269, 277] on button "button" at bounding box center [251, 282] width 47 height 11
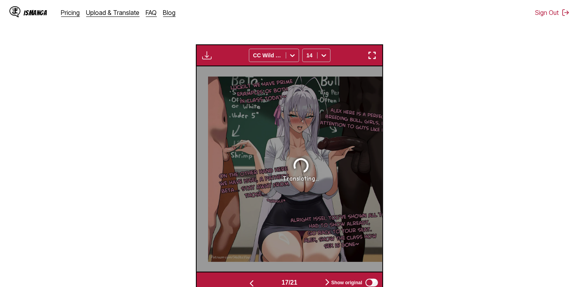
click at [269, 277] on button "button" at bounding box center [251, 282] width 47 height 11
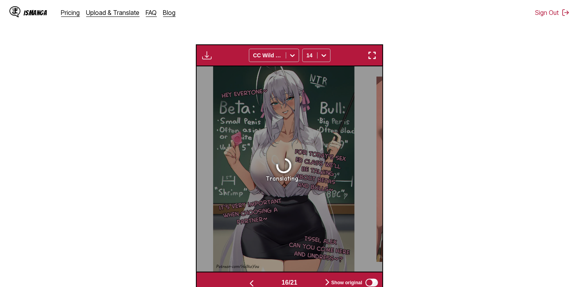
click at [269, 277] on button "button" at bounding box center [251, 282] width 47 height 11
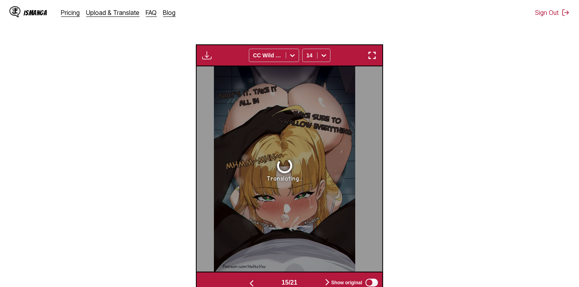
click at [269, 277] on button "button" at bounding box center [251, 282] width 47 height 11
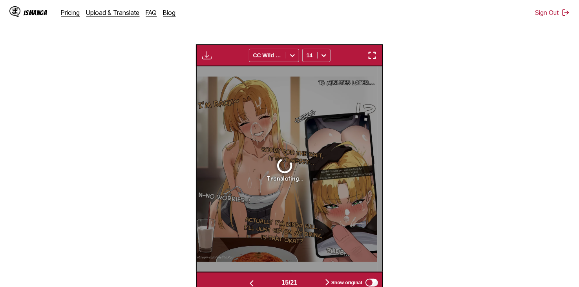
click at [269, 277] on button "button" at bounding box center [251, 282] width 47 height 11
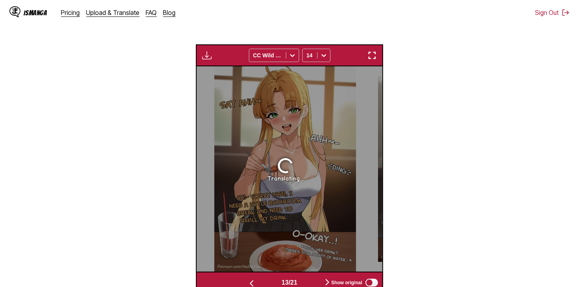
click at [269, 277] on button "button" at bounding box center [251, 282] width 47 height 11
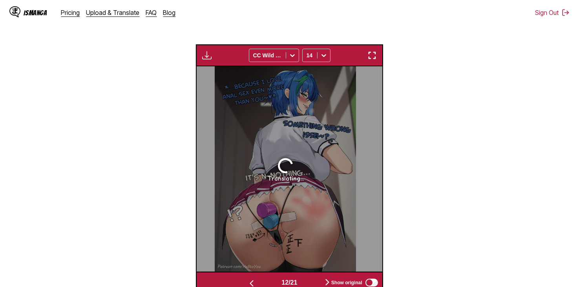
click at [269, 277] on button "button" at bounding box center [251, 282] width 47 height 11
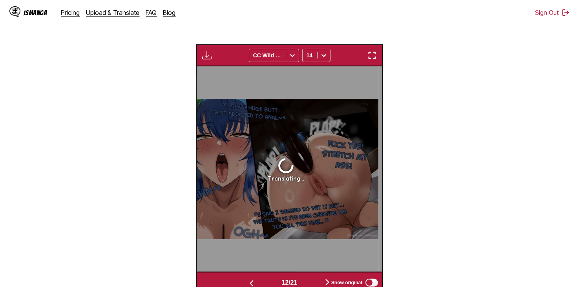
click at [269, 277] on button "button" at bounding box center [251, 282] width 47 height 11
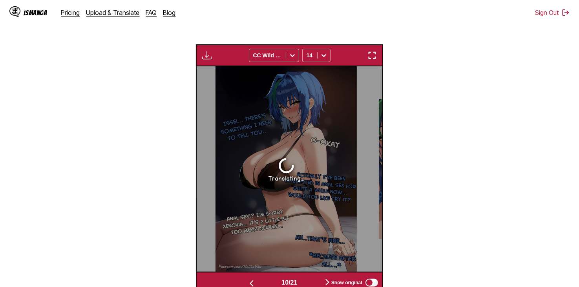
click at [269, 277] on button "button" at bounding box center [251, 282] width 47 height 11
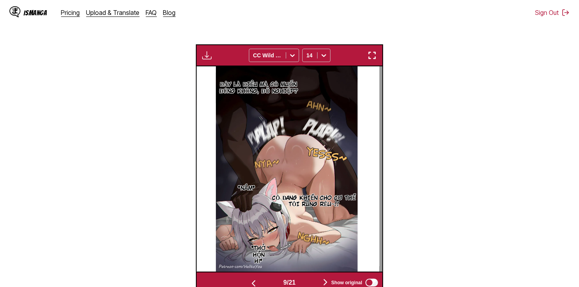
click at [269, 277] on button "button" at bounding box center [253, 282] width 47 height 11
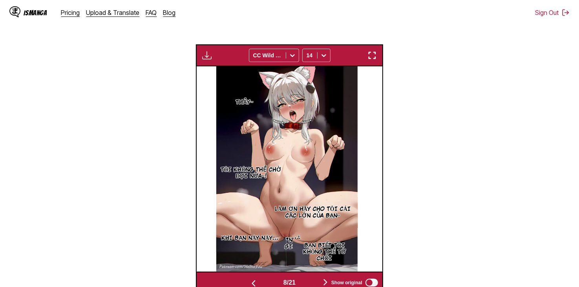
click at [308, 277] on button "button" at bounding box center [325, 282] width 47 height 11
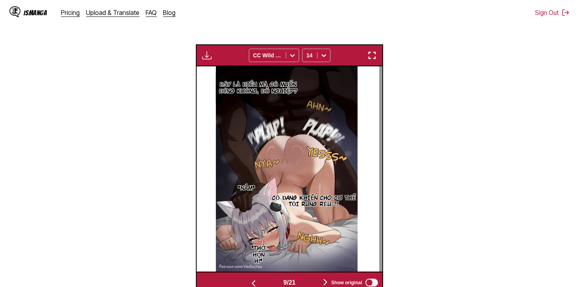
click at [308, 277] on button "button" at bounding box center [325, 282] width 47 height 11
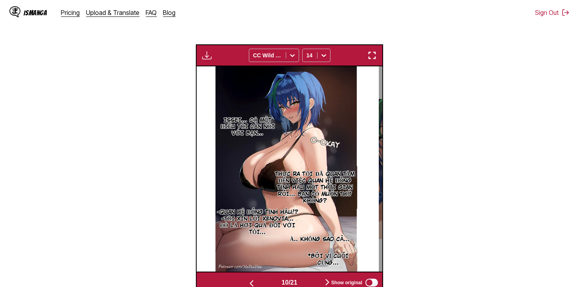
click at [257, 277] on button "button" at bounding box center [251, 282] width 47 height 11
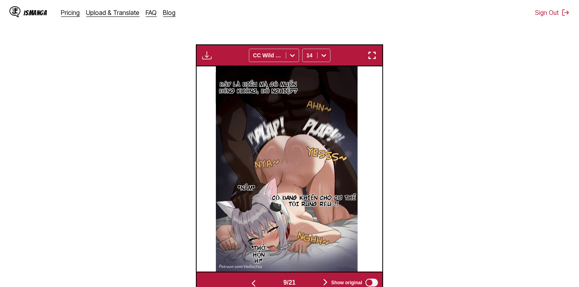
click at [310, 277] on button "button" at bounding box center [325, 282] width 47 height 11
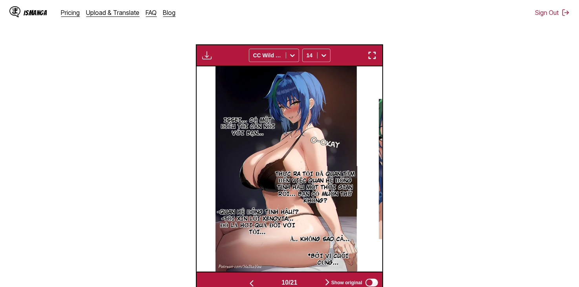
click at [310, 277] on button "button" at bounding box center [327, 282] width 47 height 11
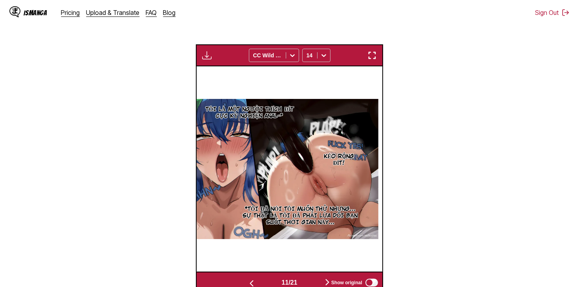
click at [264, 277] on button "button" at bounding box center [251, 282] width 47 height 11
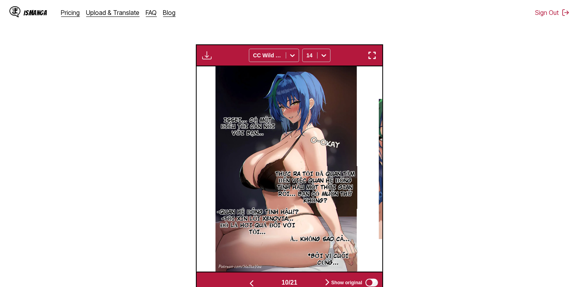
click at [303, 277] on div "10 / 21" at bounding box center [289, 282] width 122 height 11
click at [306, 277] on button "button" at bounding box center [327, 282] width 47 height 11
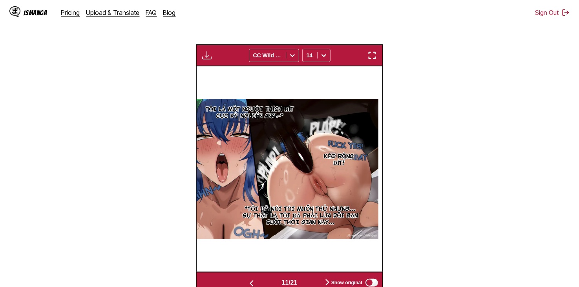
click at [306, 277] on button "button" at bounding box center [327, 282] width 47 height 11
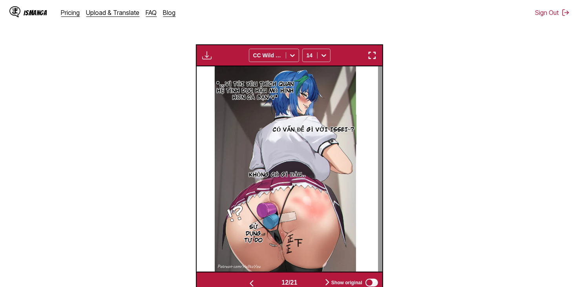
click at [306, 277] on button "button" at bounding box center [327, 282] width 47 height 11
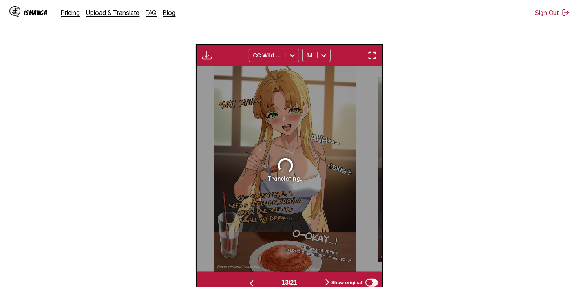
click at [255, 277] on button "button" at bounding box center [251, 282] width 47 height 11
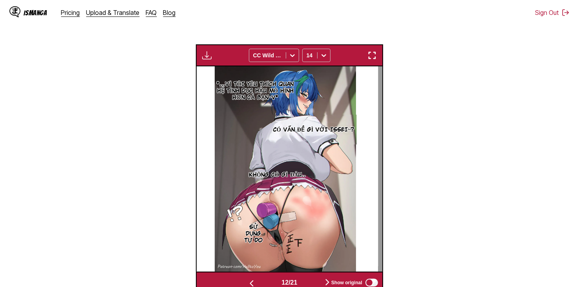
click at [254, 277] on button "button" at bounding box center [251, 282] width 47 height 11
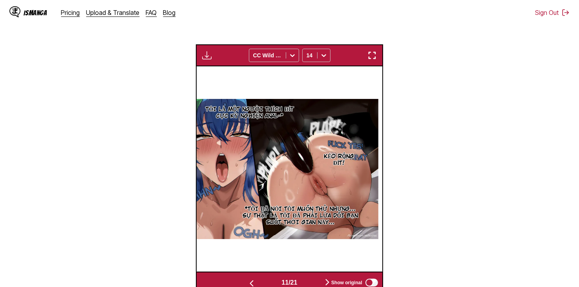
click at [309, 277] on button "button" at bounding box center [327, 282] width 47 height 11
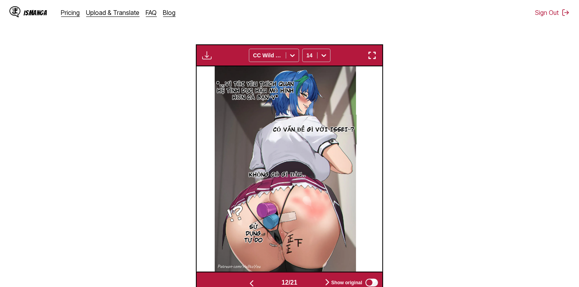
click at [303, 272] on div "12 / 21 Show original" at bounding box center [289, 283] width 187 height 22
click at [311, 277] on button "button" at bounding box center [327, 282] width 47 height 11
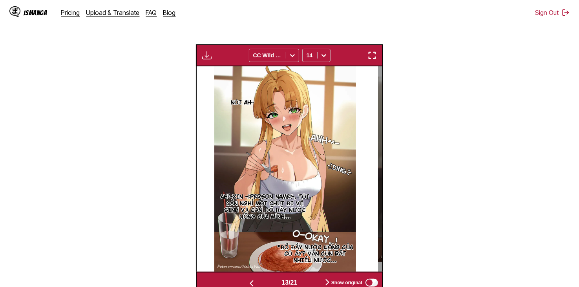
click at [314, 277] on button "button" at bounding box center [327, 282] width 47 height 11
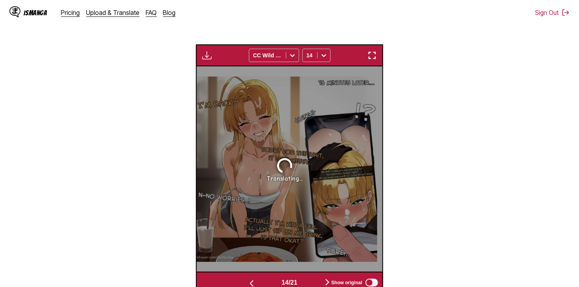
click at [281, 279] on span "14 / 21" at bounding box center [289, 282] width 16 height 7
